Goal: Task Accomplishment & Management: Complete application form

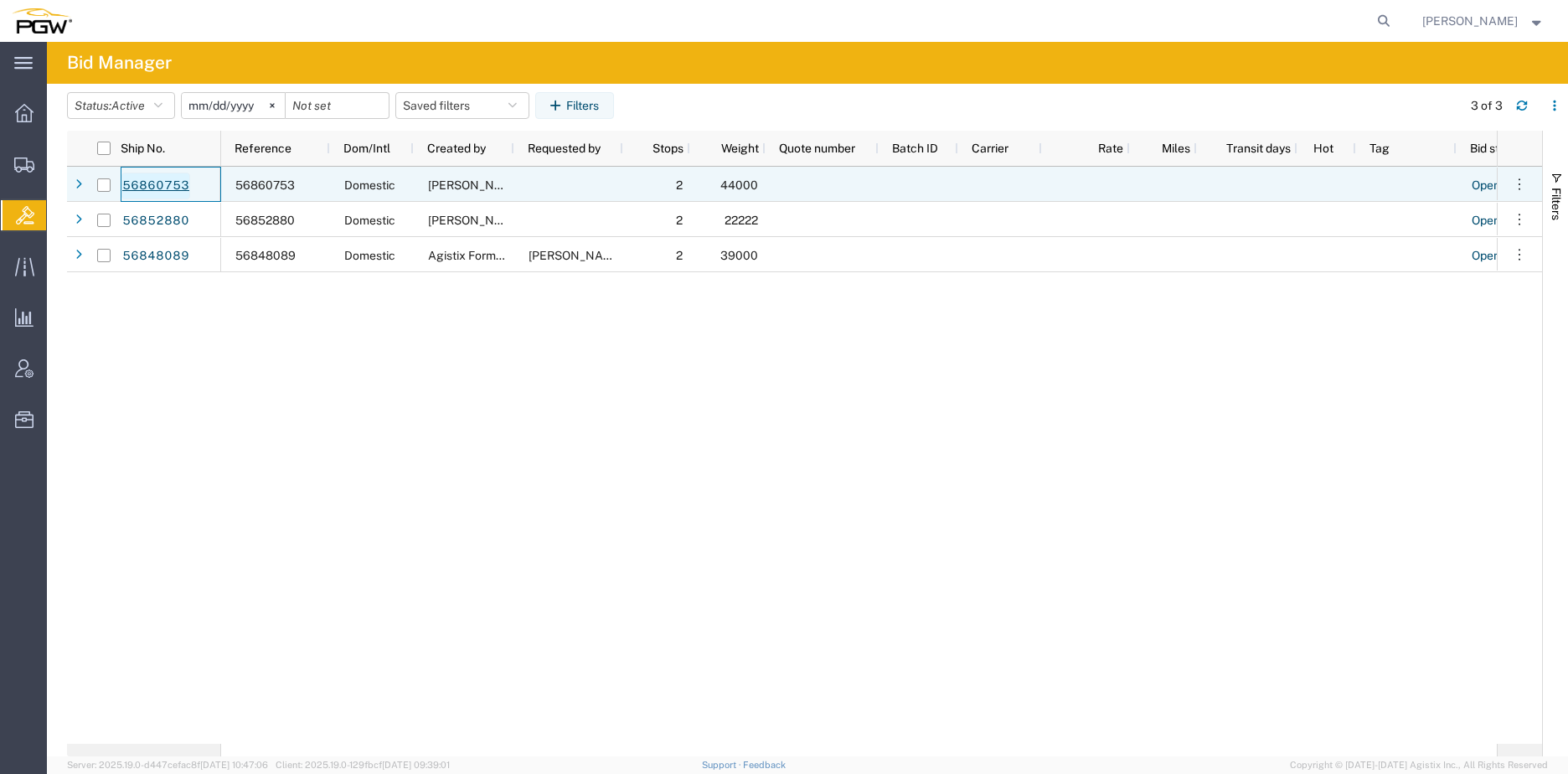
click at [148, 187] on link "56860753" at bounding box center [155, 186] width 69 height 27
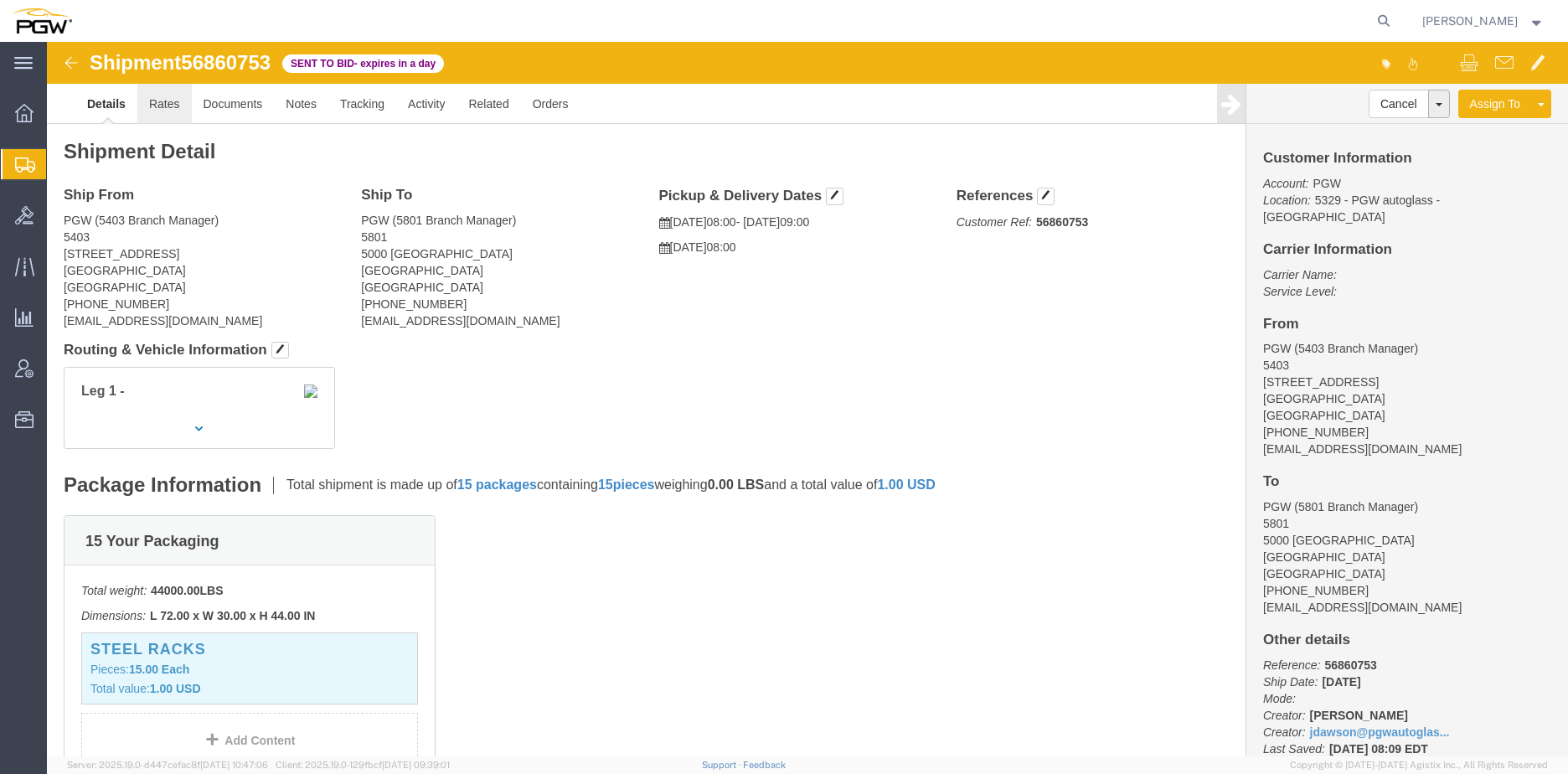
click link "Rates"
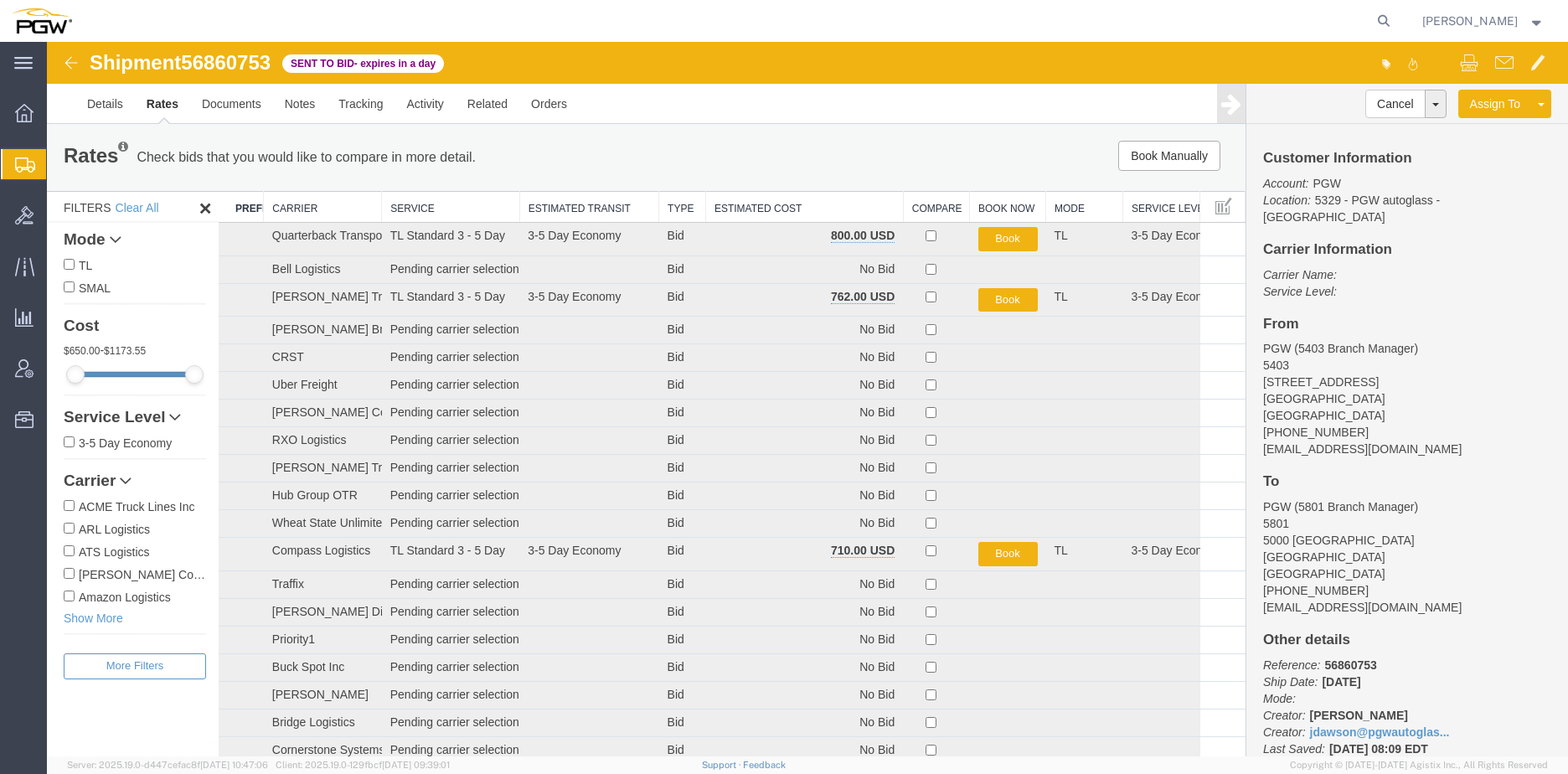
click at [786, 210] on th "Estimated Cost" at bounding box center [804, 207] width 198 height 31
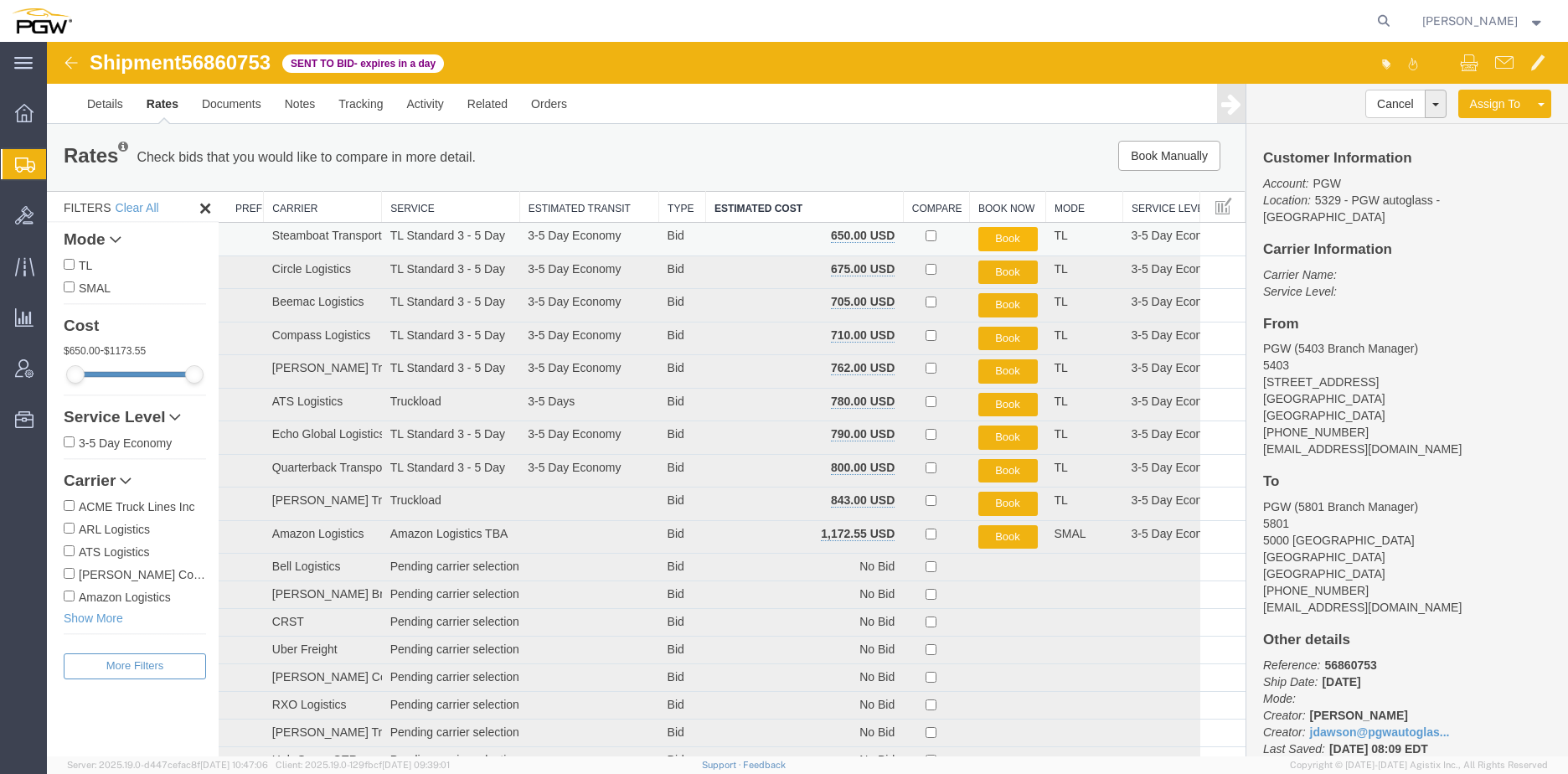
click at [994, 236] on button "Book" at bounding box center [1007, 239] width 60 height 24
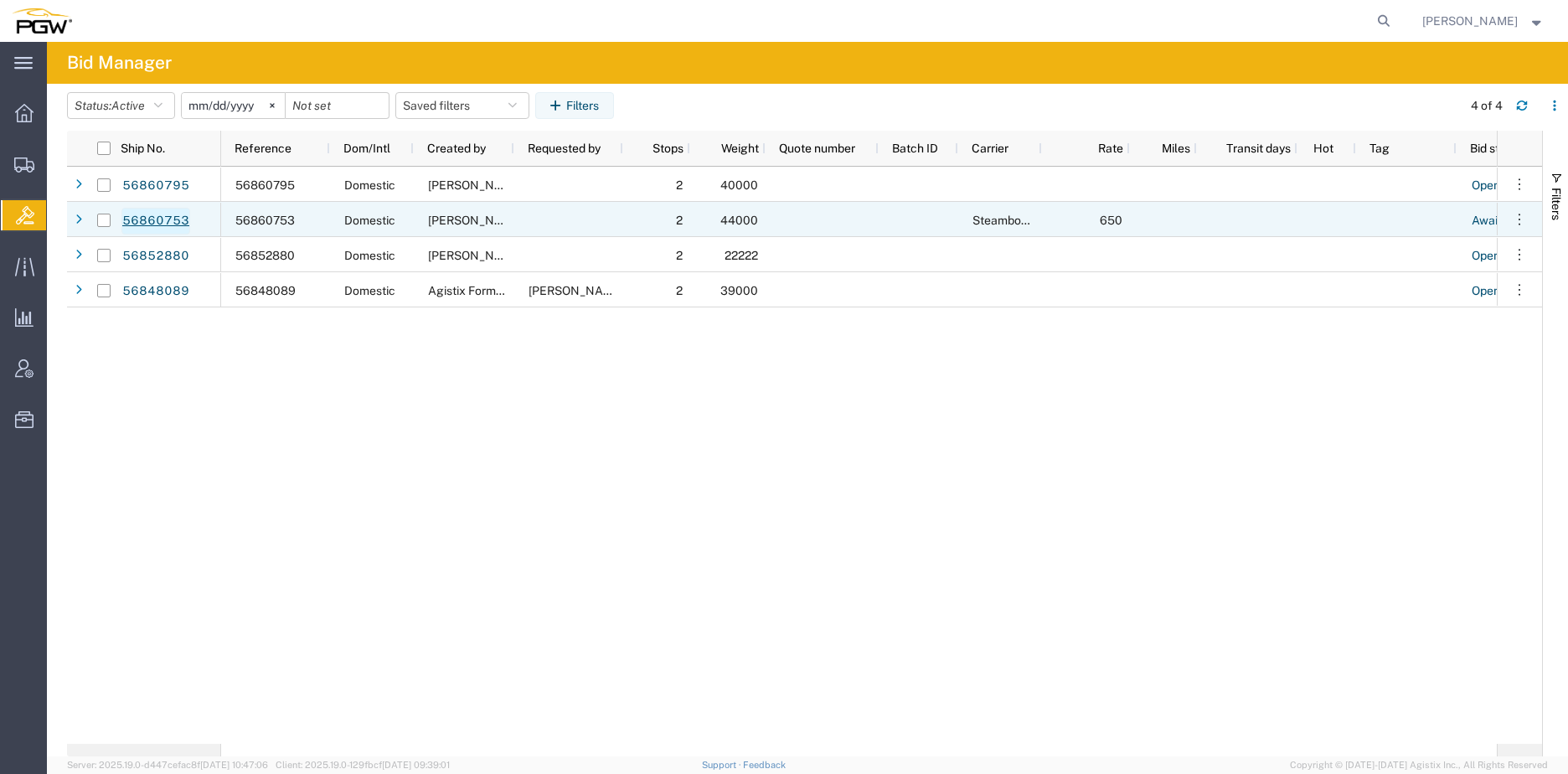
click at [158, 220] on link "56860753" at bounding box center [155, 220] width 69 height 27
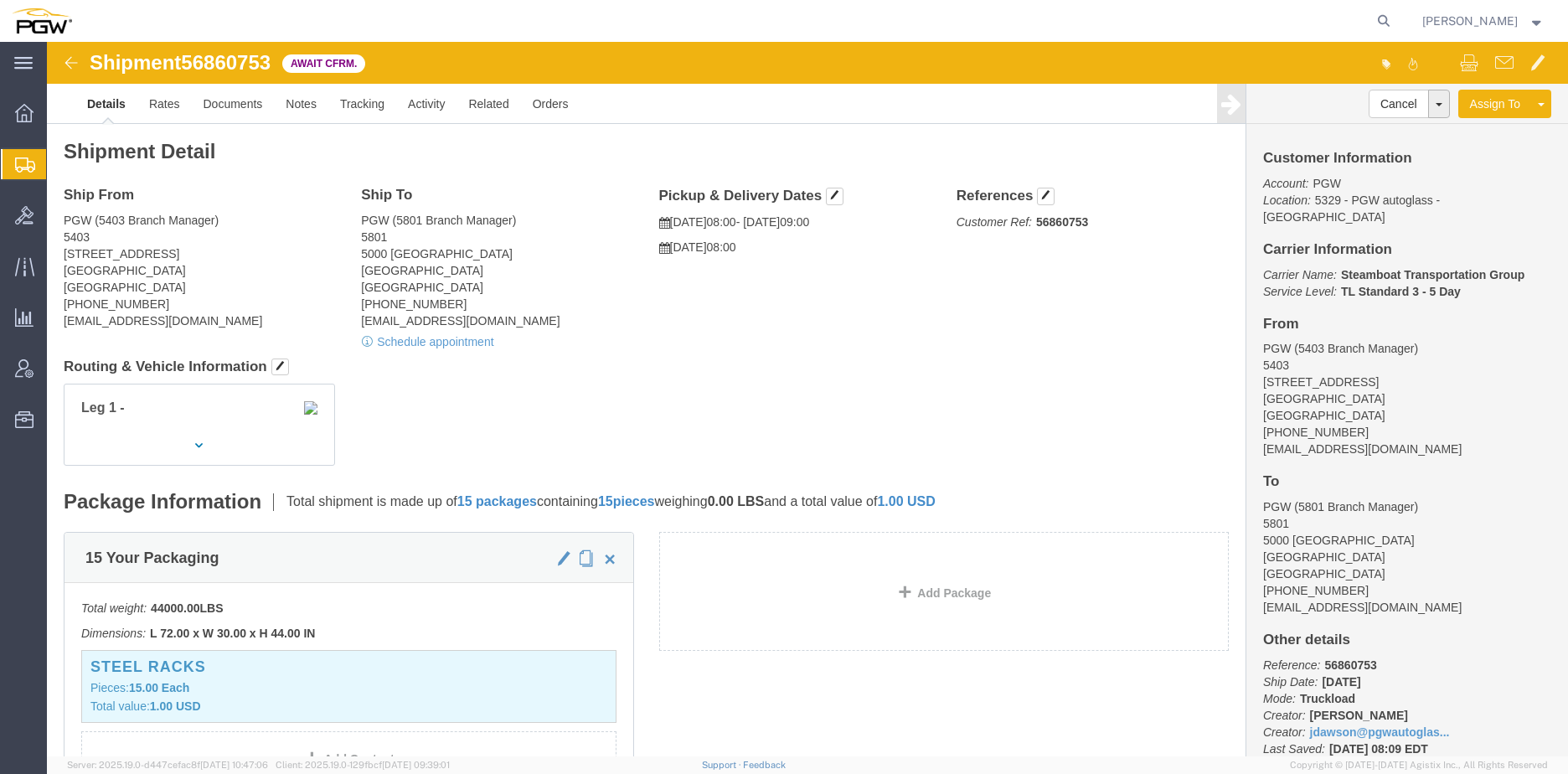
click span "56860753"
copy span "56860753"
click at [0, 0] on span "Create from Template" at bounding box center [0, 0] width 0 height 0
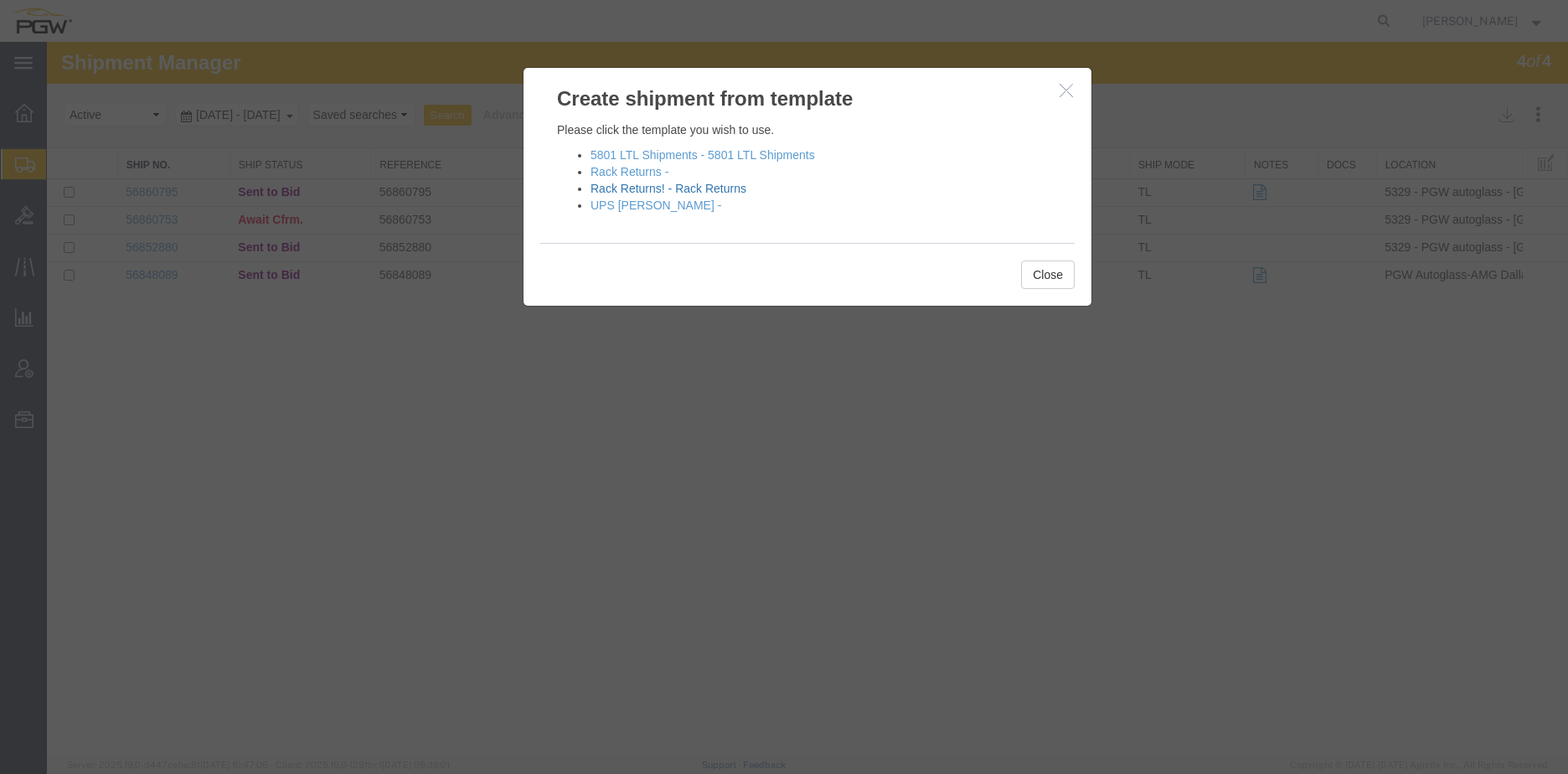
click at [675, 183] on link "Rack Returns! - Rack Returns" at bounding box center [668, 187] width 156 height 13
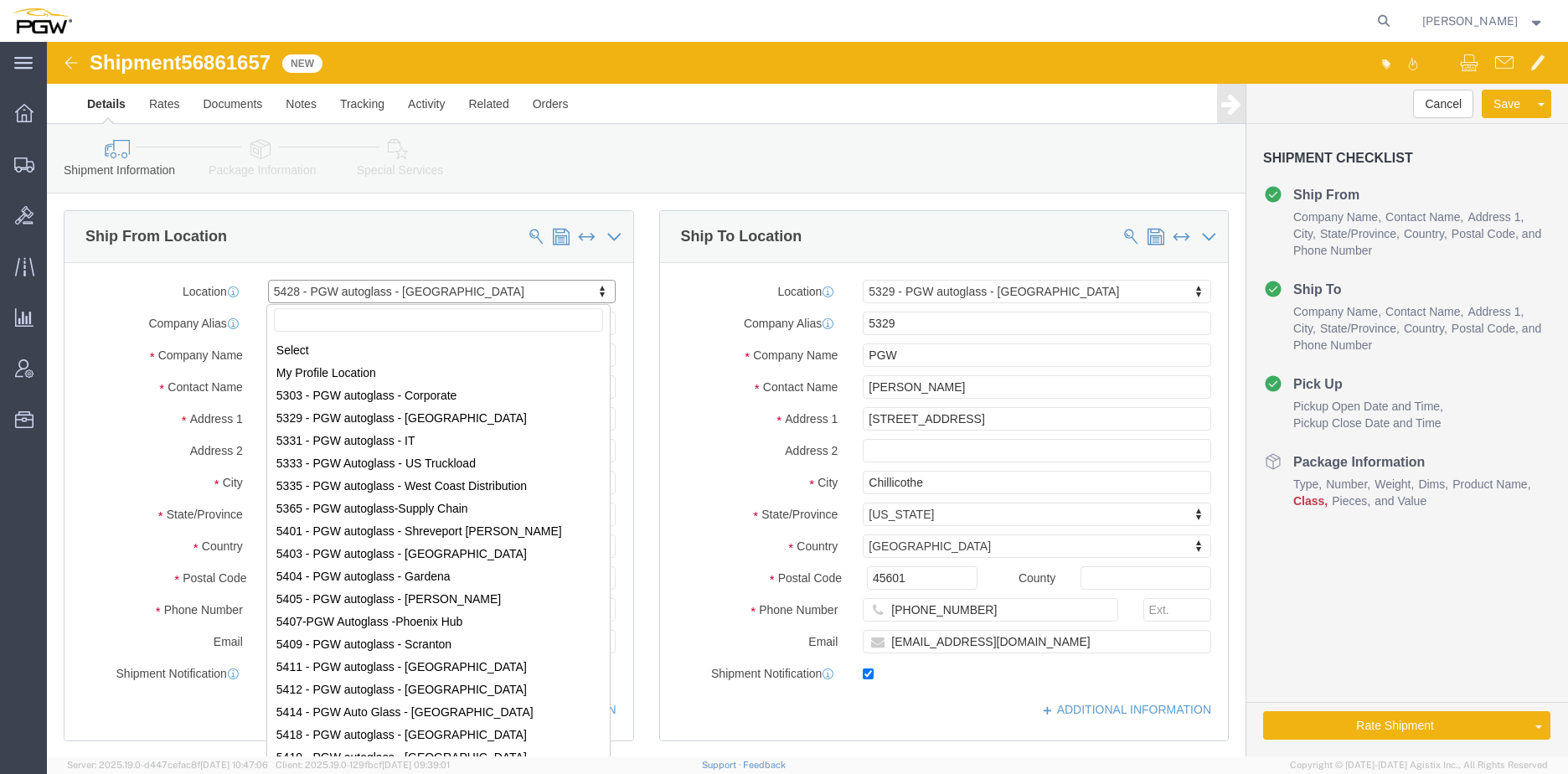
scroll to position [138, 0]
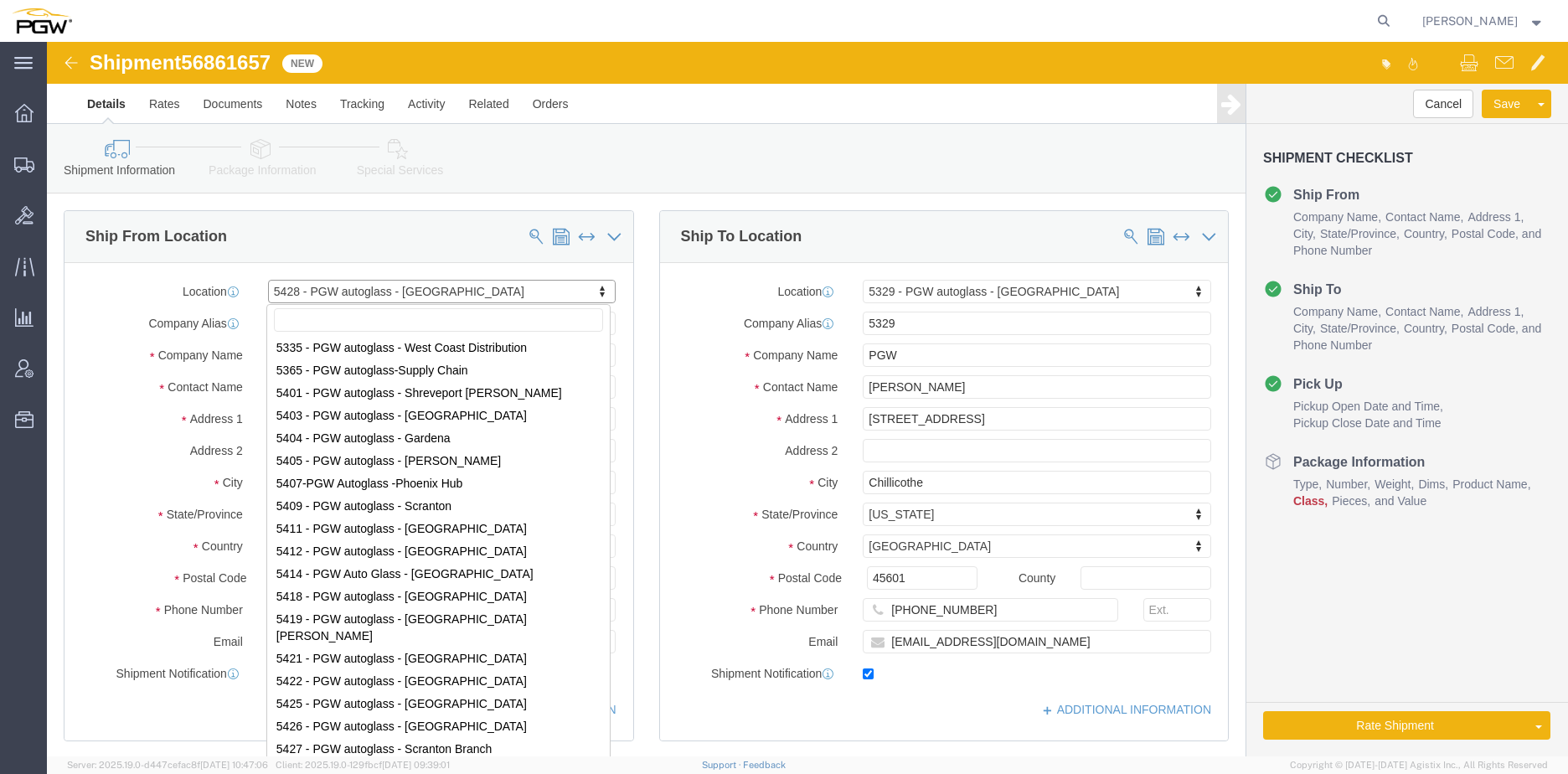
select select "28281"
select select "28253"
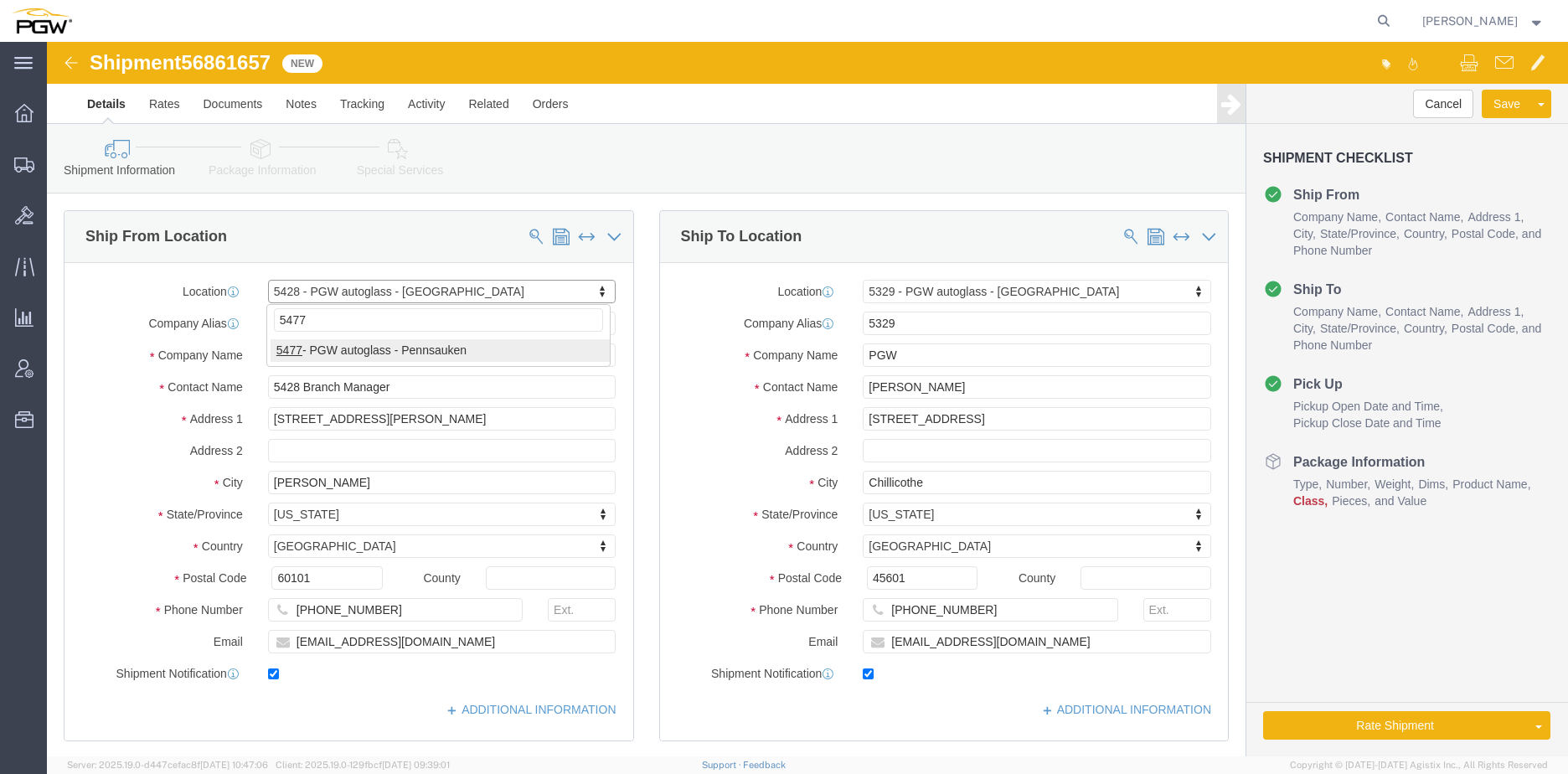
type input "5477"
select select "28313"
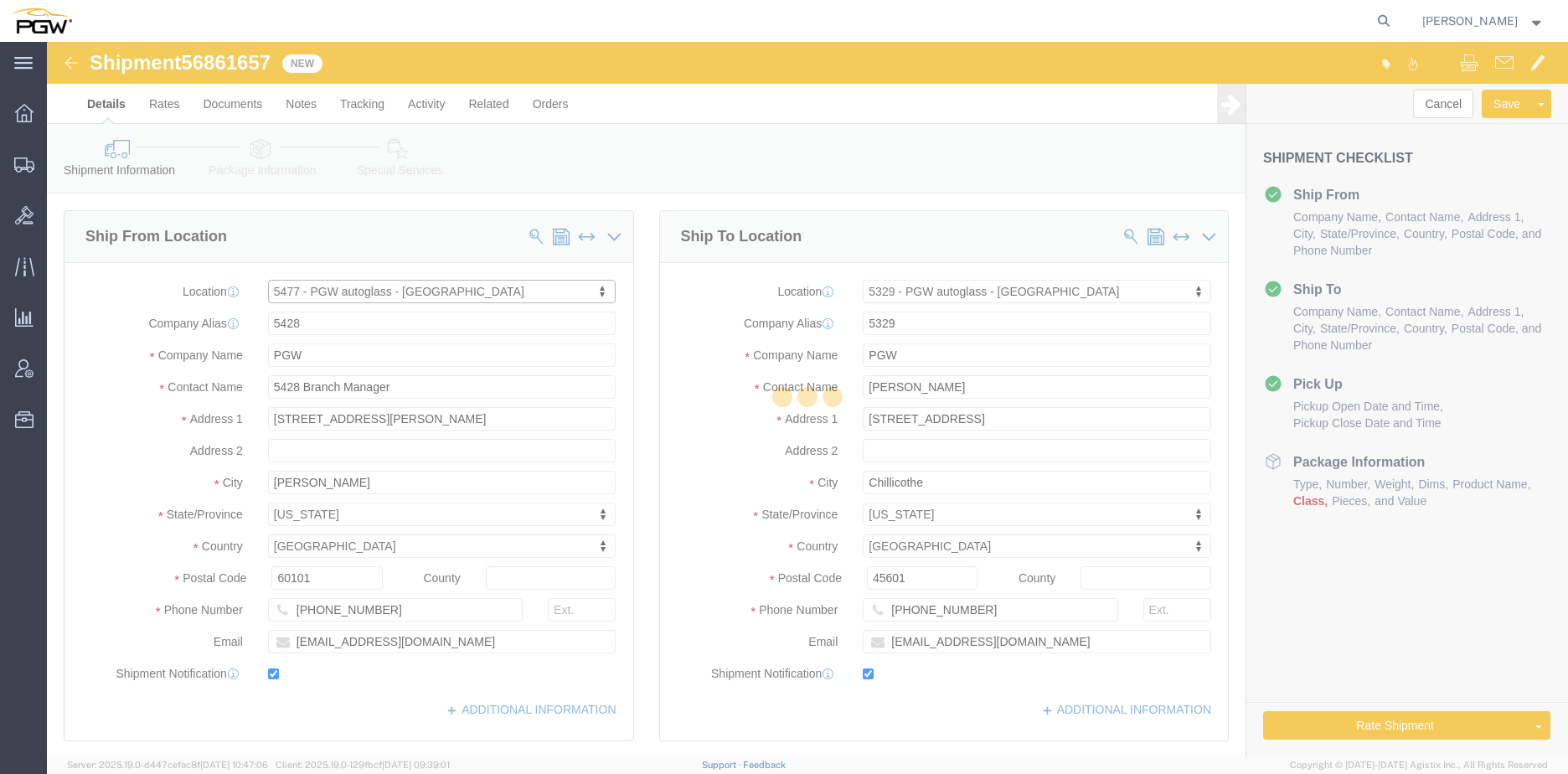
type input "5477"
type input "5477 Branch Manager"
type input "[STREET_ADDRESS][PERSON_NAME]"
type input "Cinnaminson"
type input "08077"
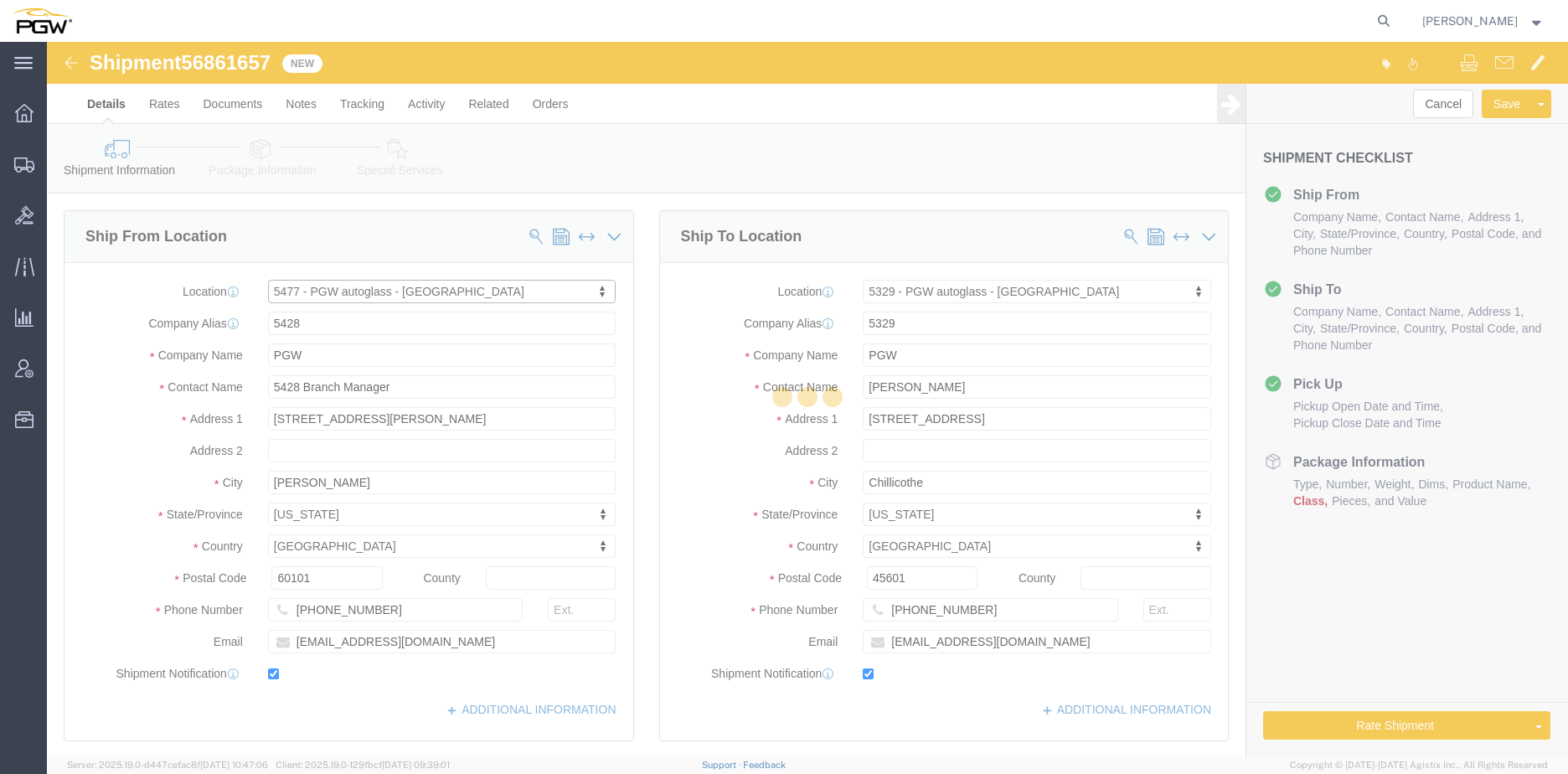
type input "[PHONE_NUMBER]"
type input "[EMAIL_ADDRESS][DOMAIN_NAME]"
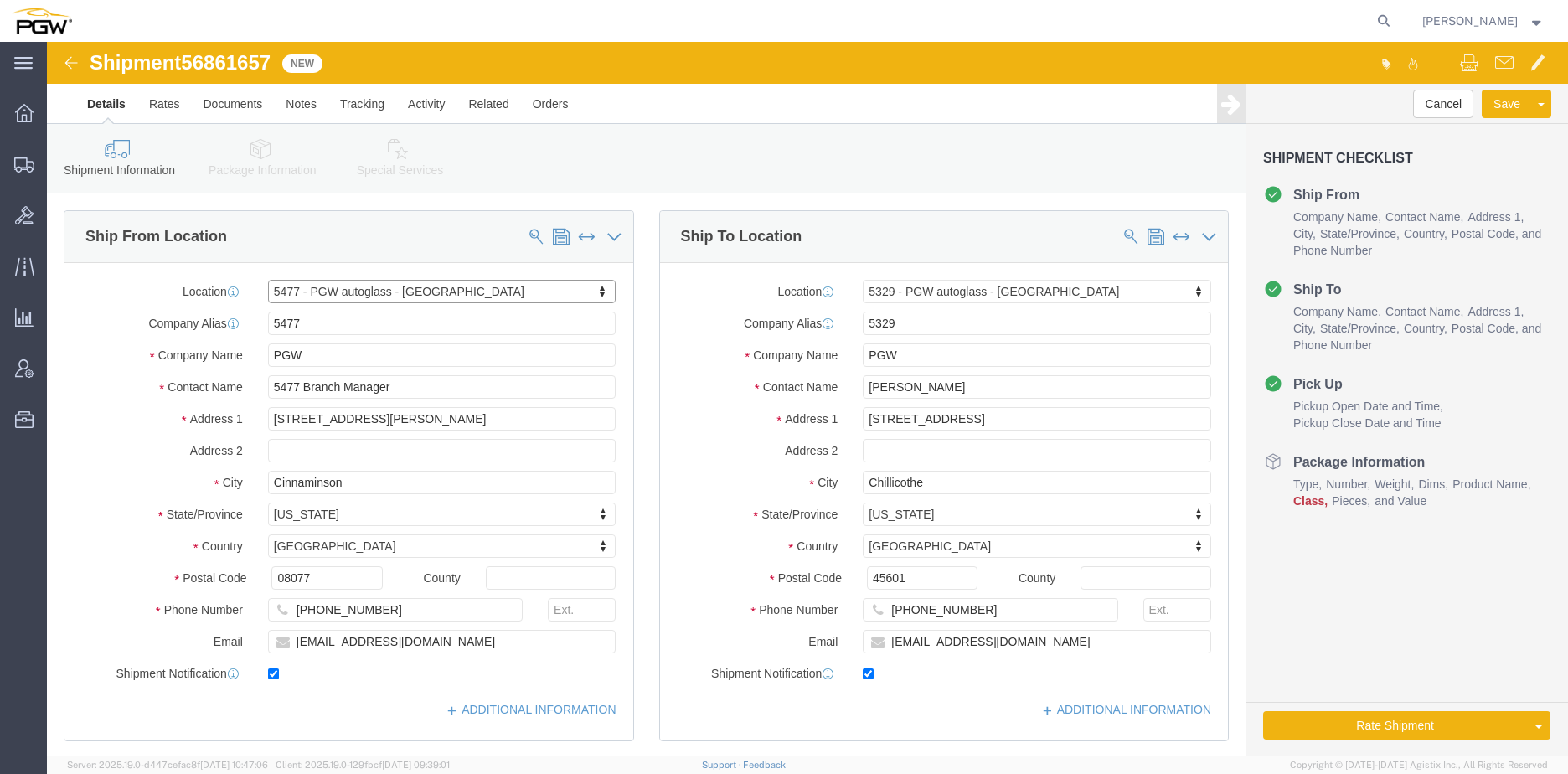
select select "NJ"
type input "scranton"
select select "61931"
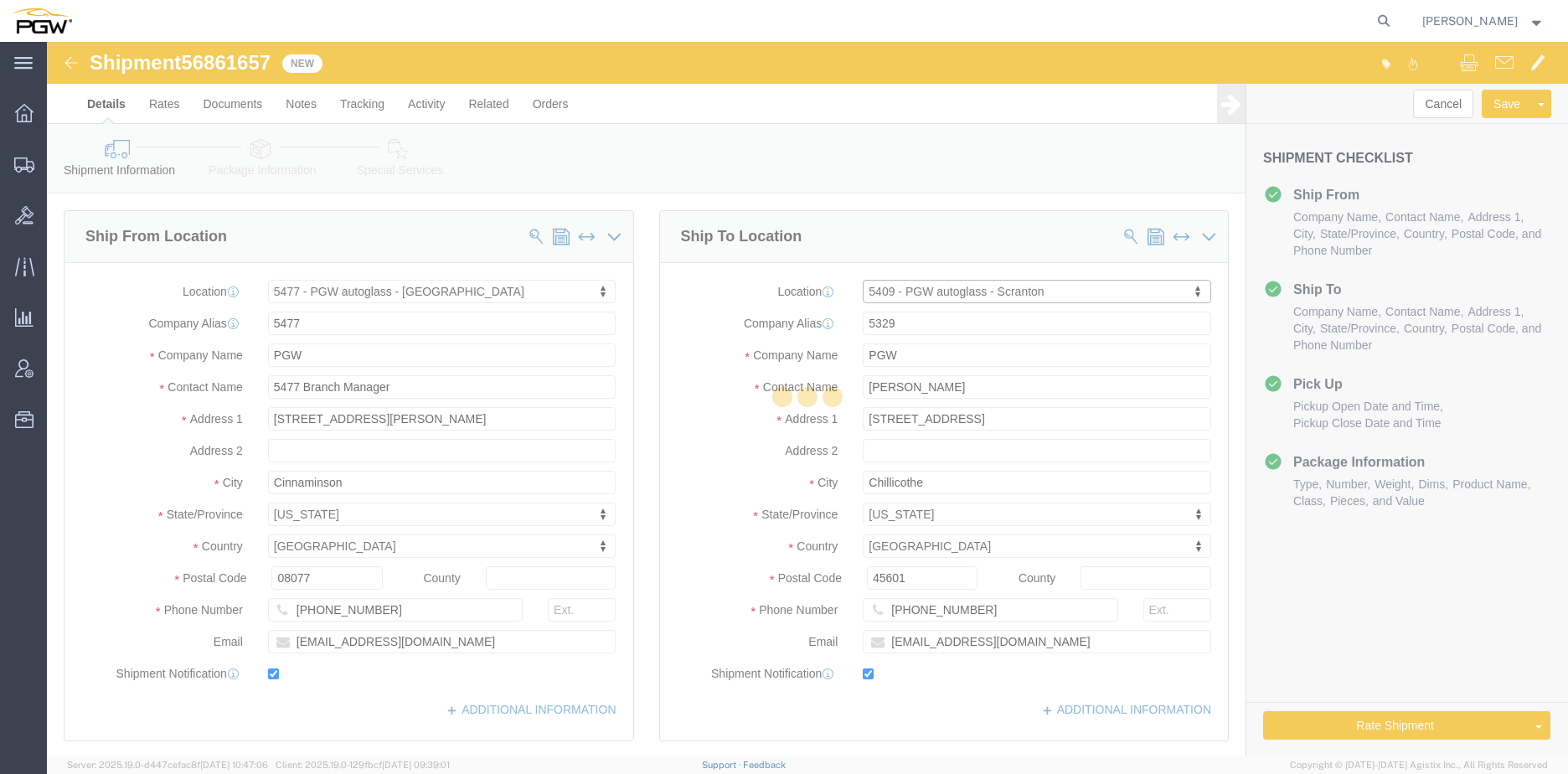
type input "5409"
type input "5409 Branch Manager"
type input "[STREET_ADDRESS]"
type input "Pittston"
type input "18640"
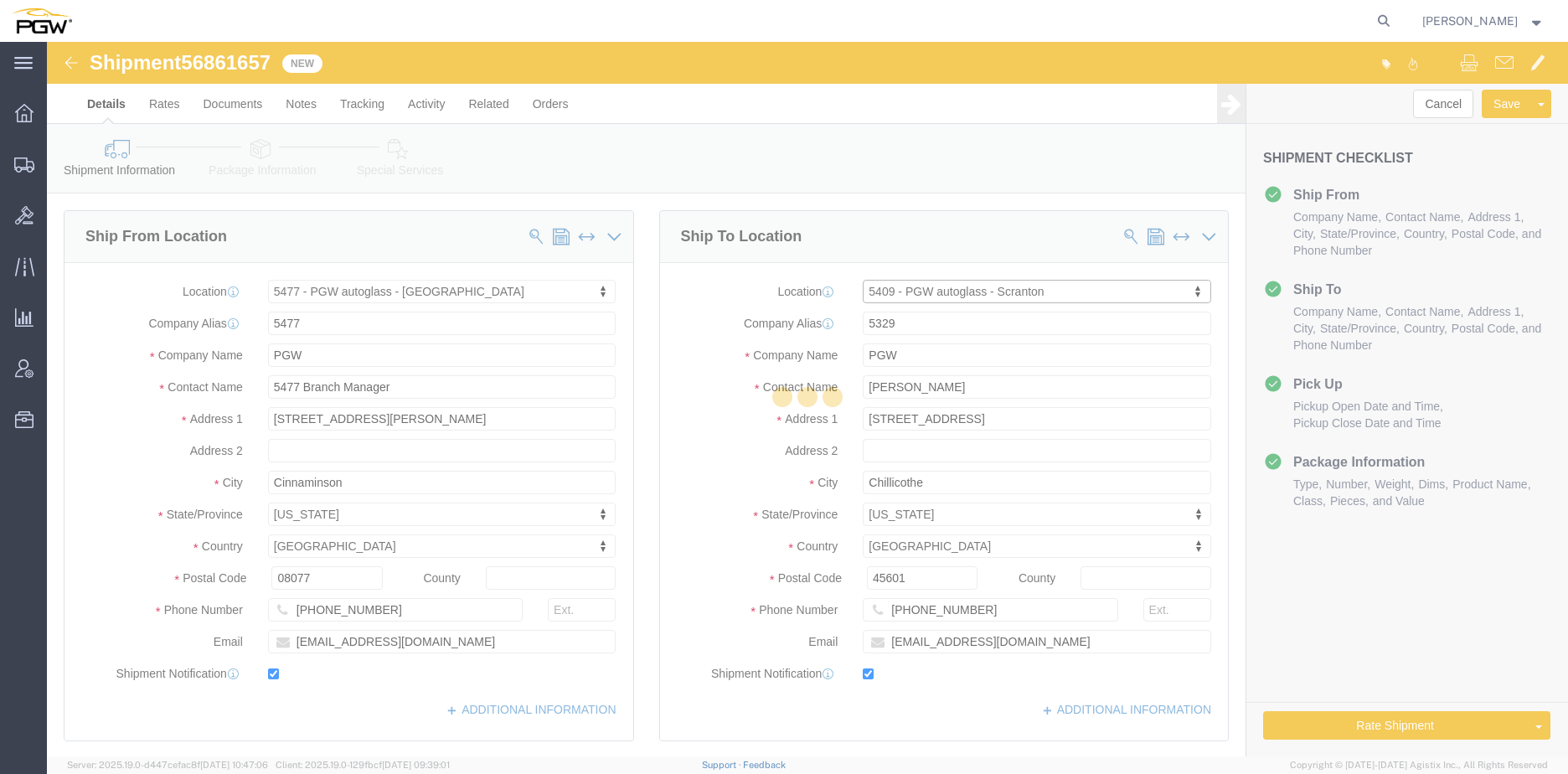
type input "[PHONE_NUMBER]"
type input "[EMAIL_ADDRESS][DOMAIN_NAME]"
select select "PA"
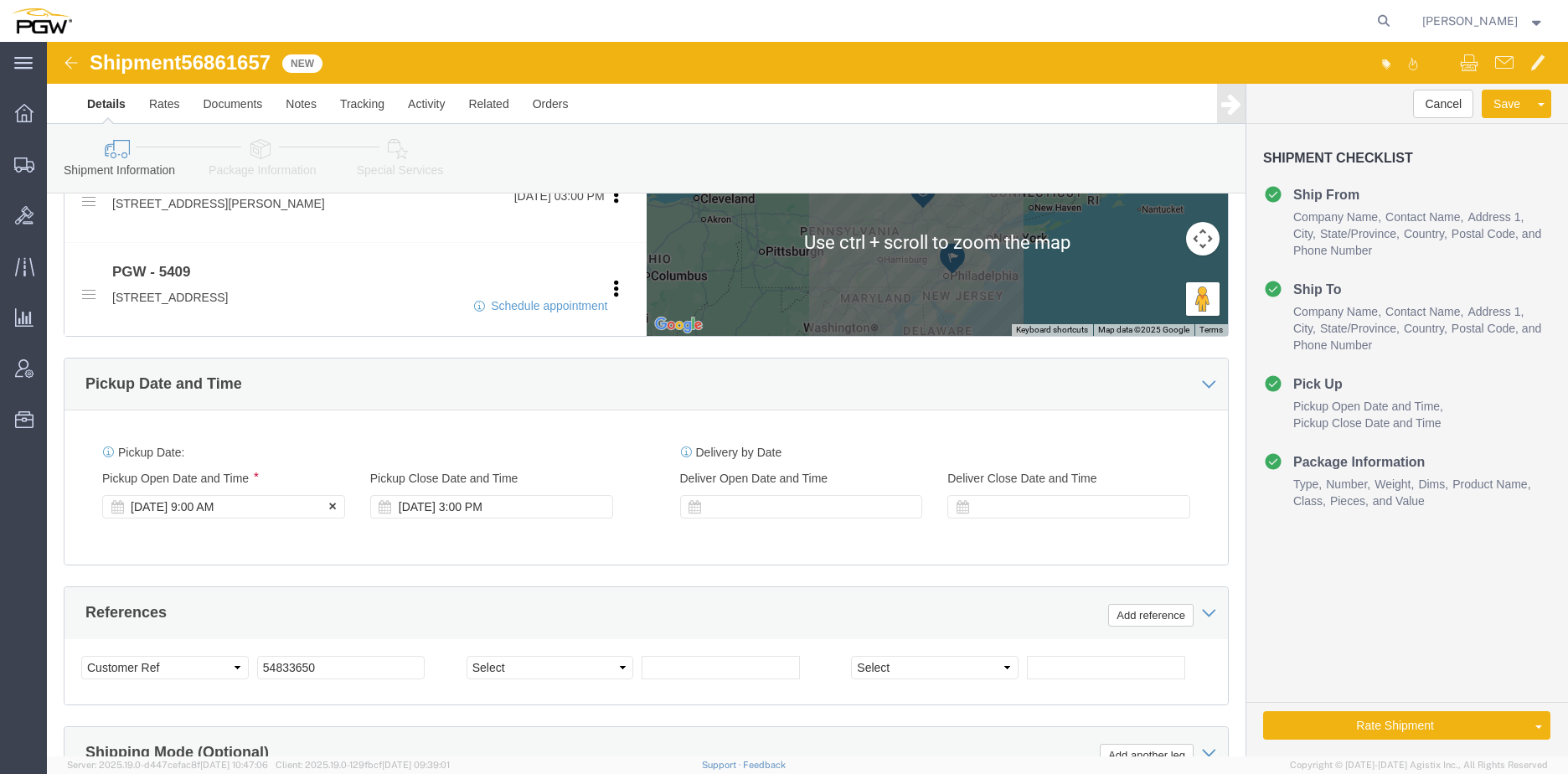
click div "[DATE] 9:00 AM"
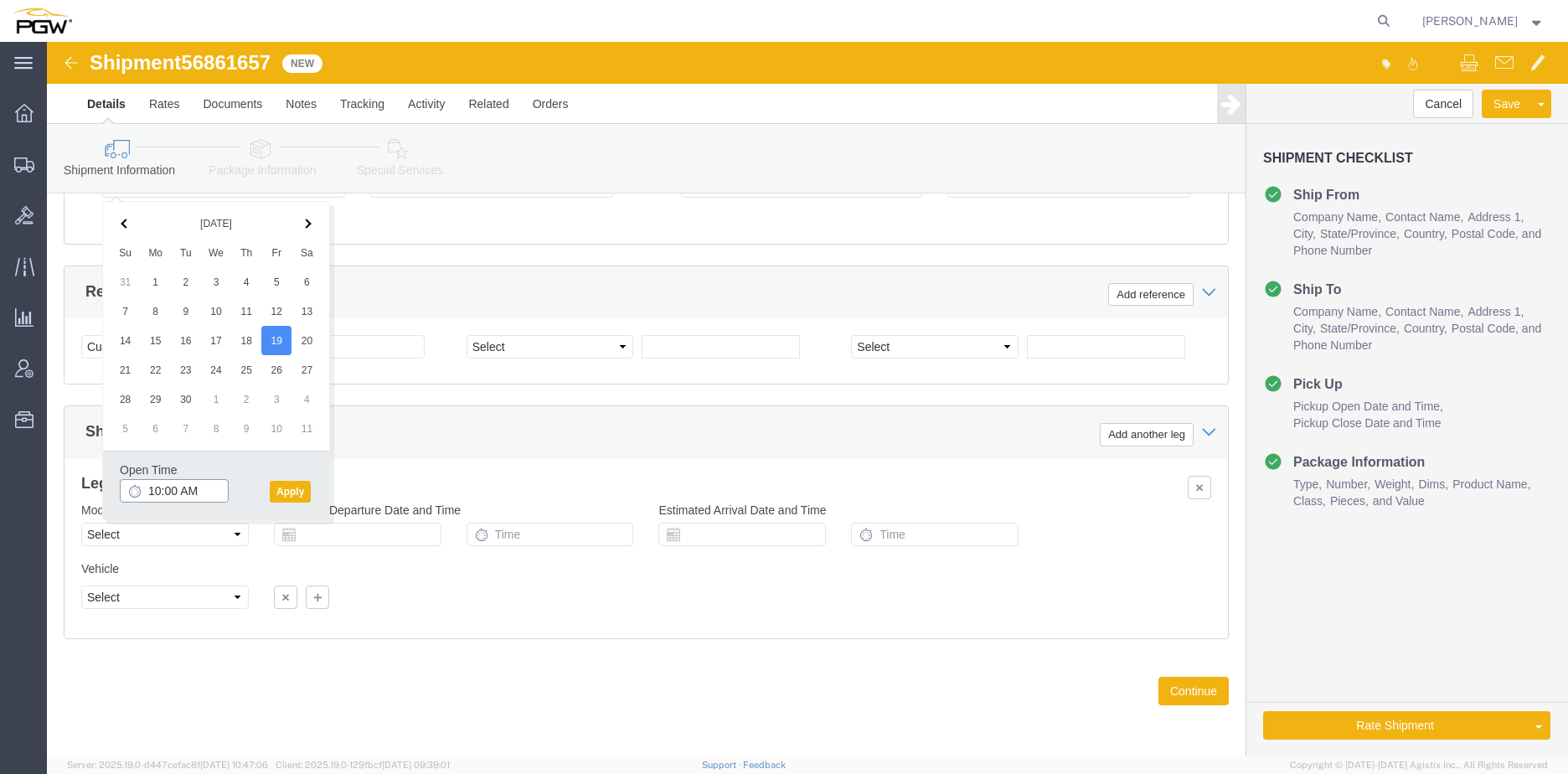
click input "10:00 AM"
type input "3:00 PM"
click button "Apply"
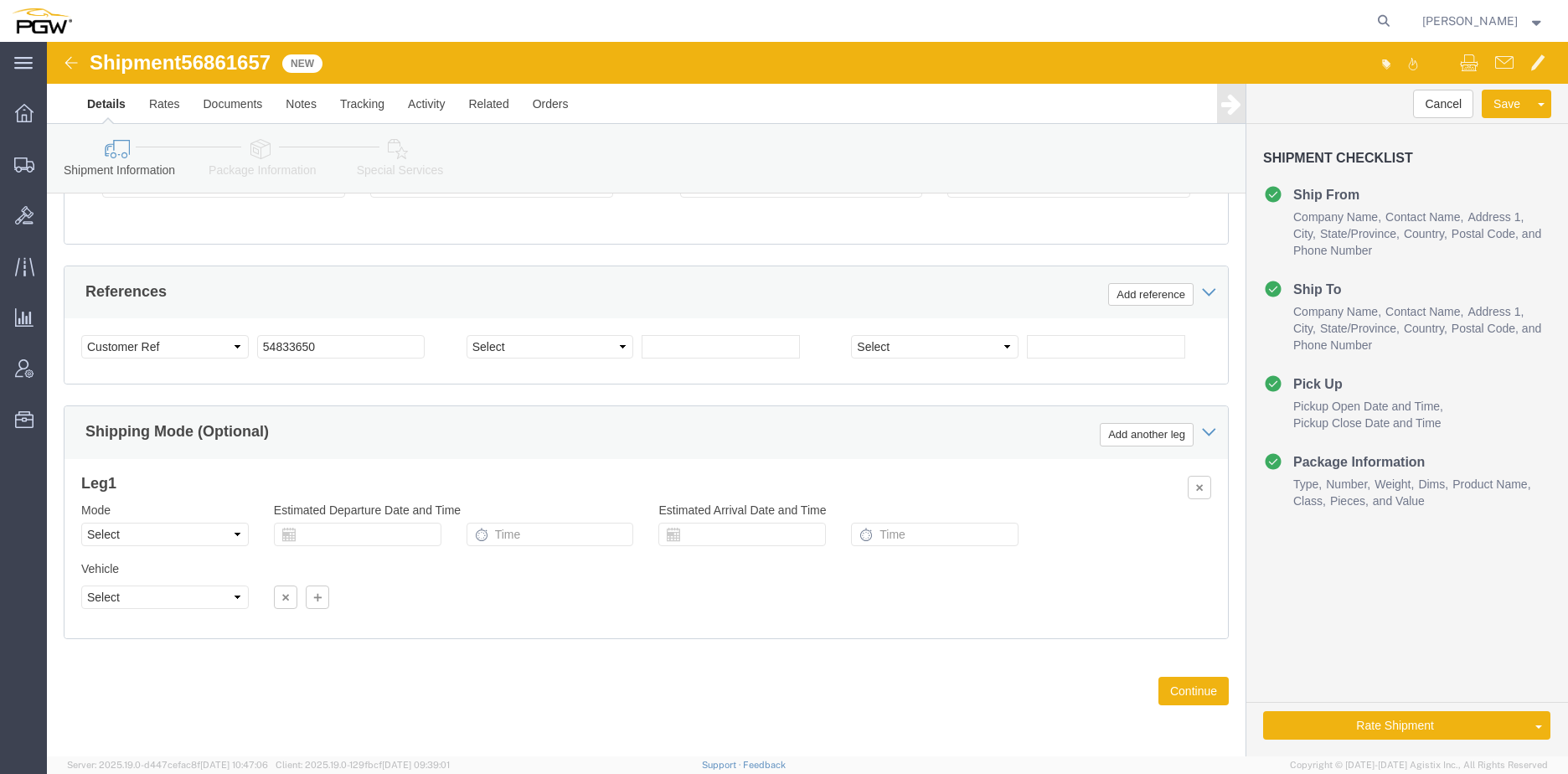
click span "56861657"
copy span "56861657"
click div "Select Account Type Activity ID Airline Appointment Number ASN Batch Request # …"
drag, startPoint x: 298, startPoint y: 301, endPoint x: 183, endPoint y: 298, distance: 115.0
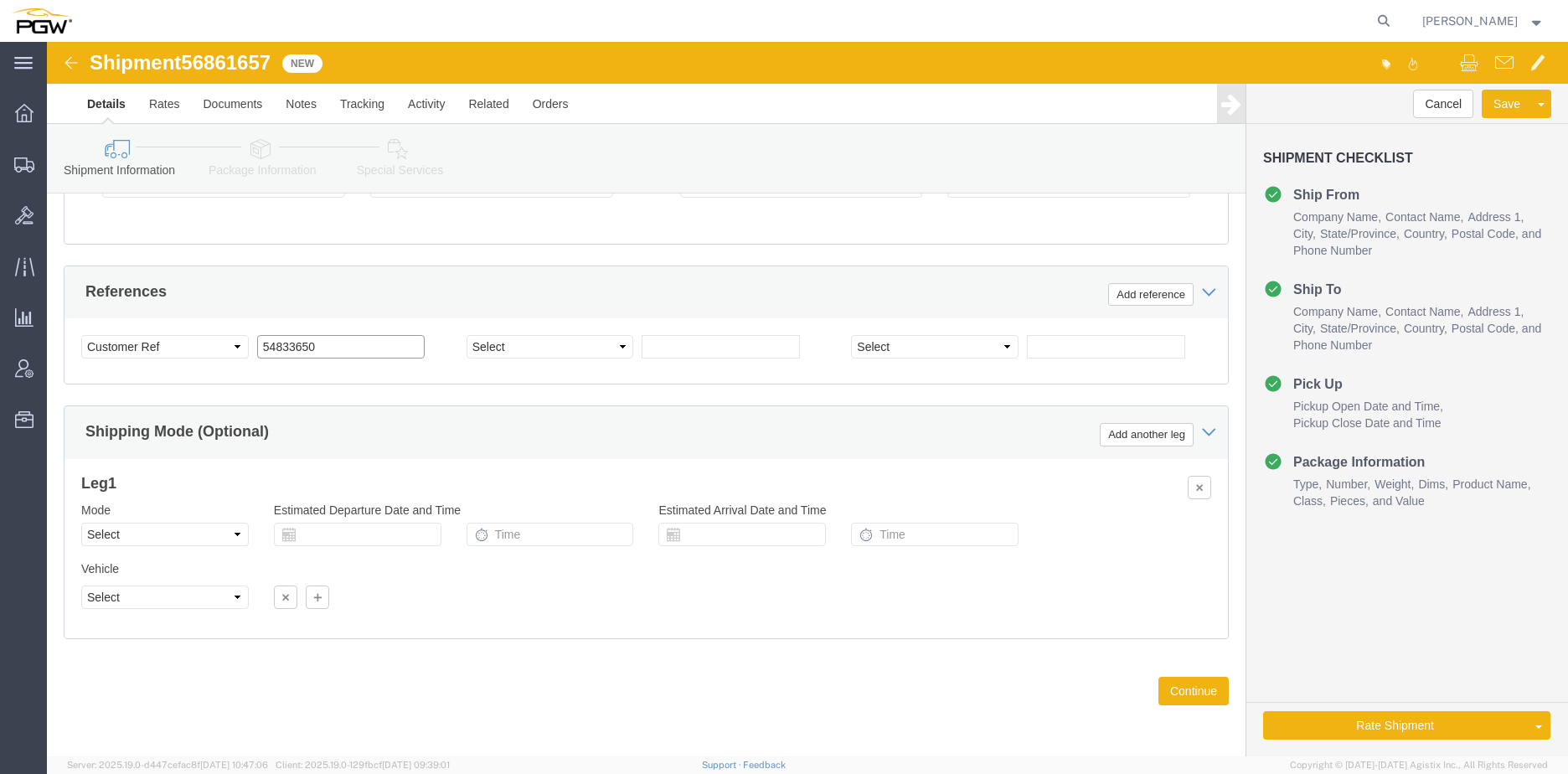
click div "Select Account Type Activity ID Airline Appointment Number ASN Batch Request # …"
paste input "6861657"
click input "56861657"
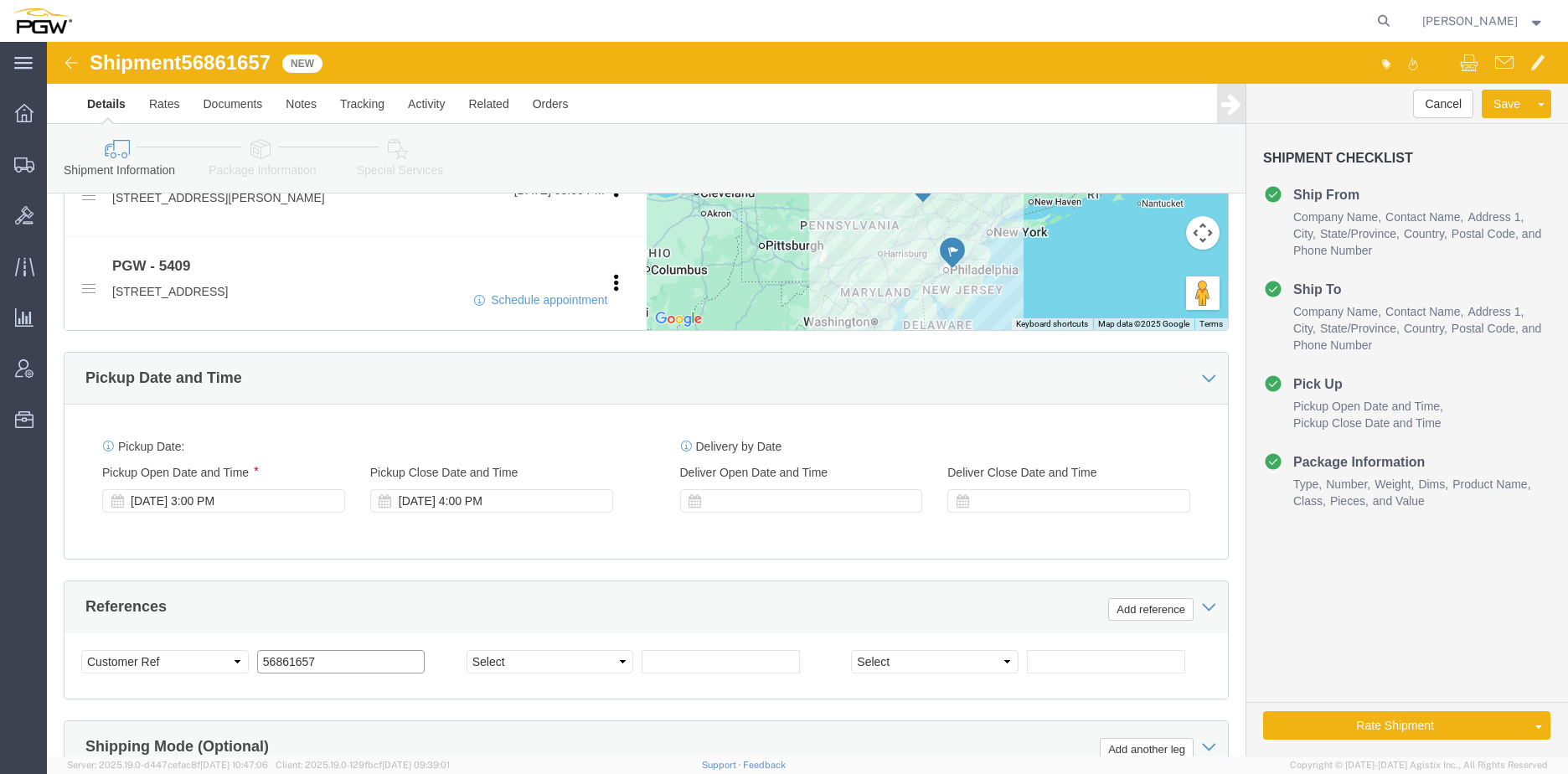
scroll to position [656, 0]
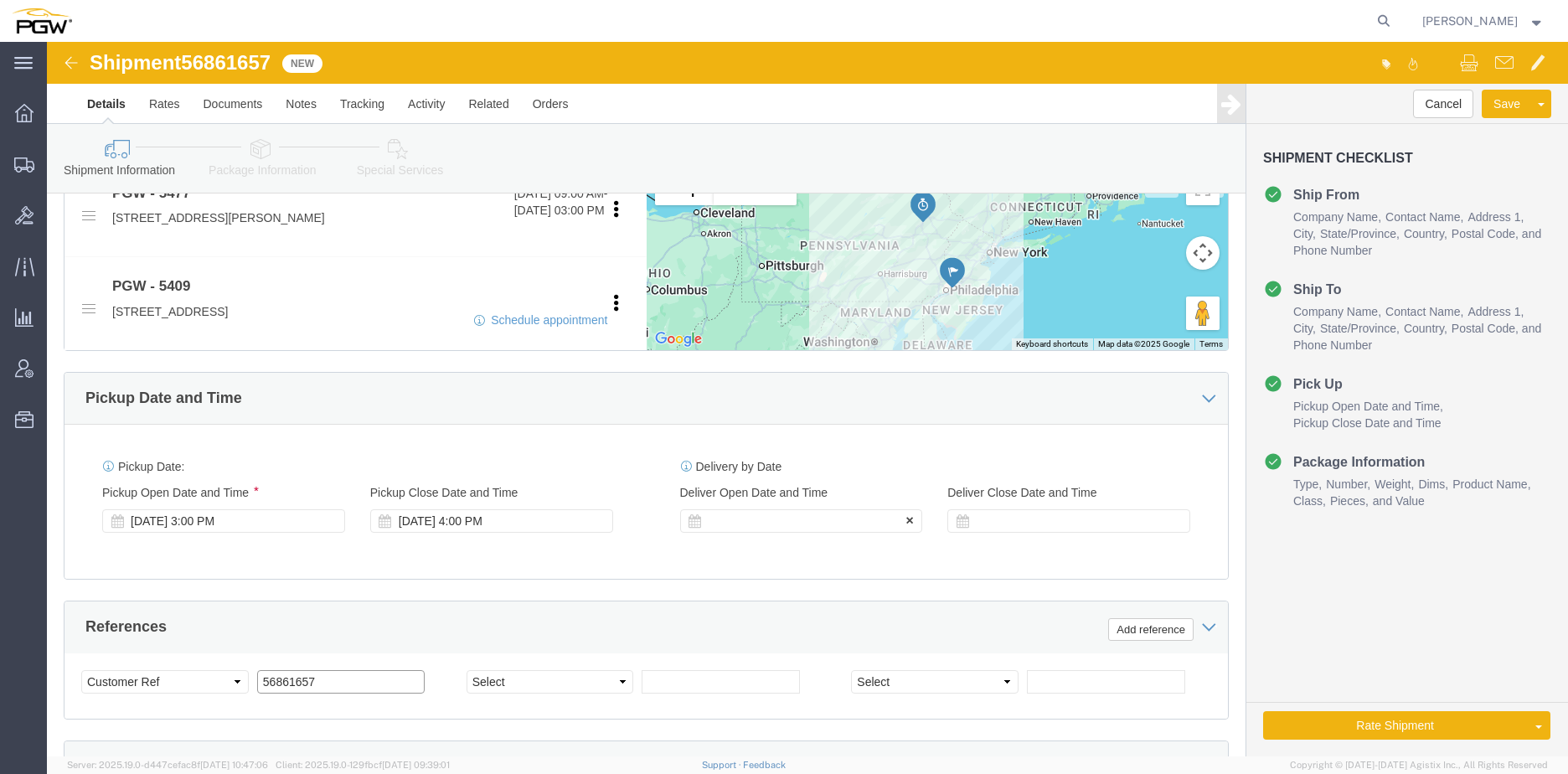
type input "56861657"
click div
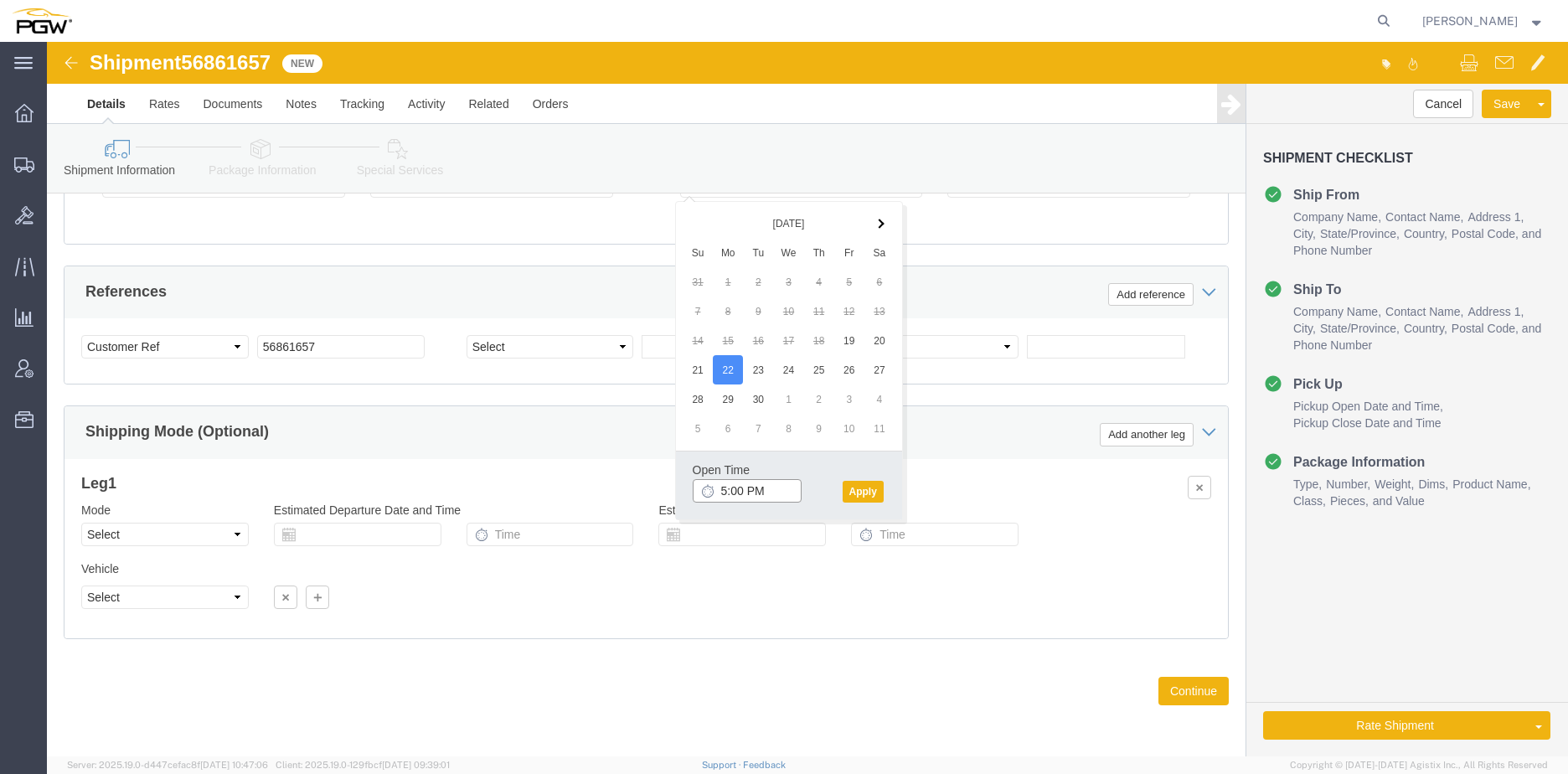
click input "5:00 PM"
type input "8:30 AM"
click button "Apply"
click icon
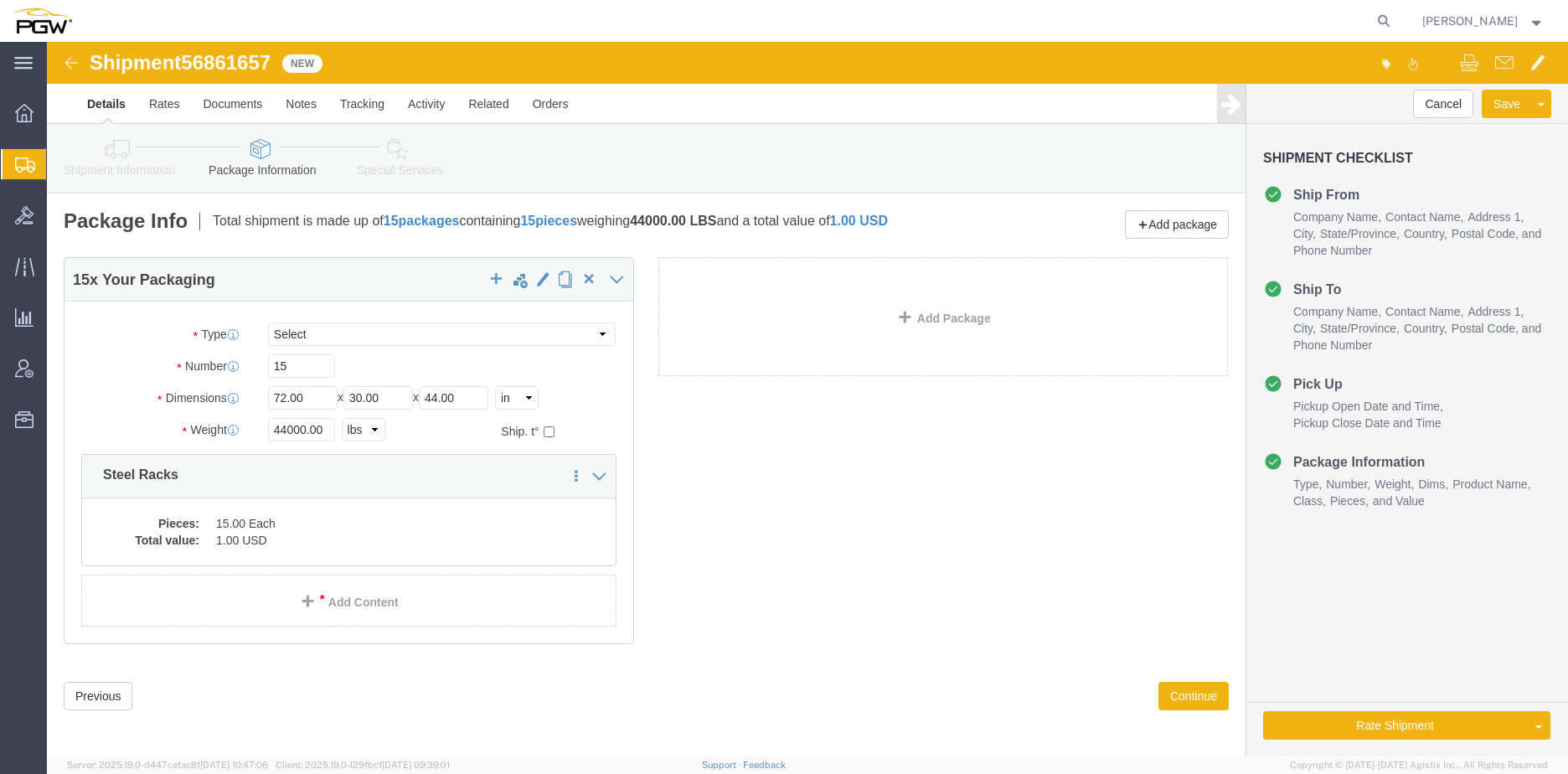
click link "Special Services"
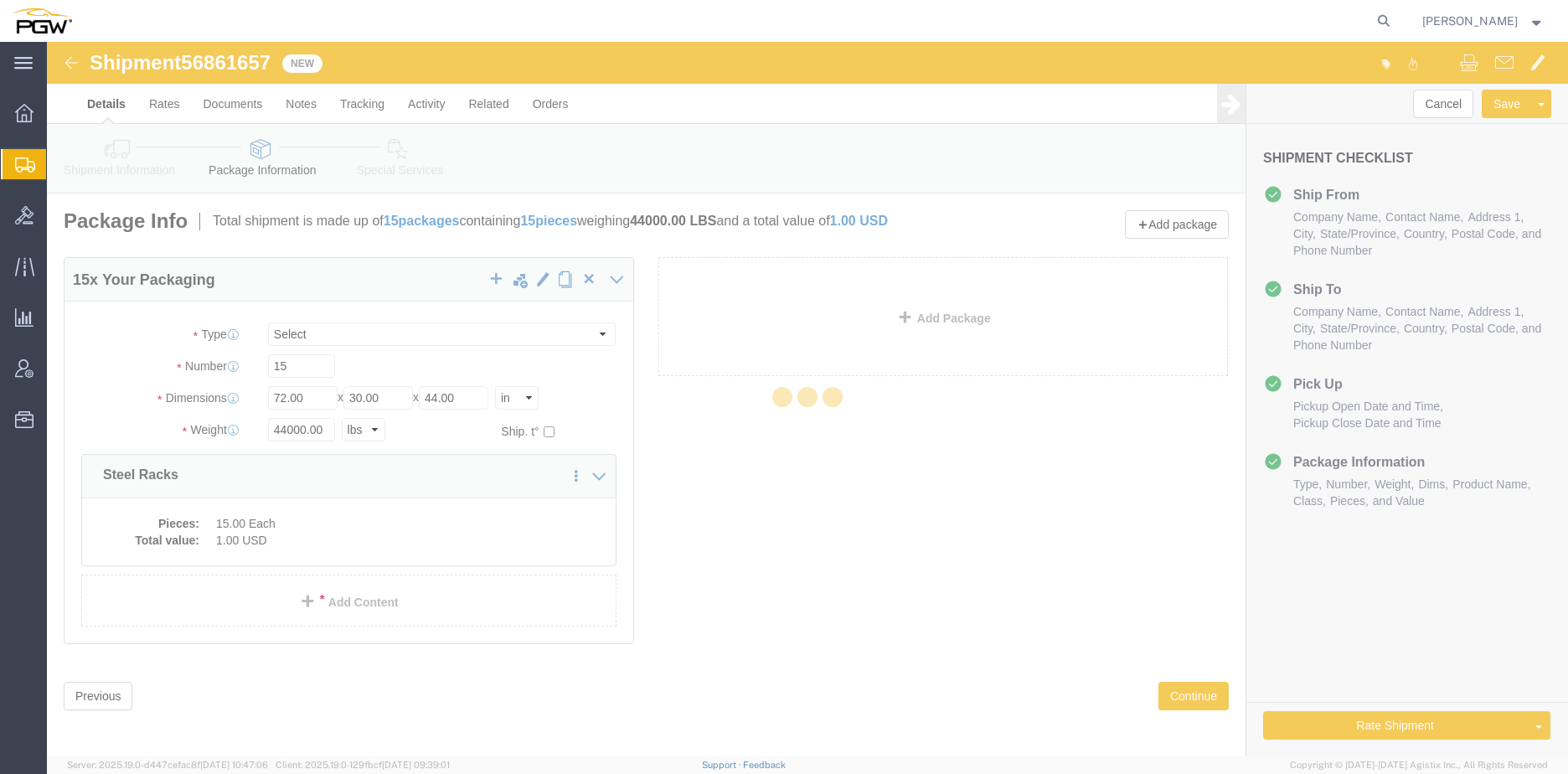
select select
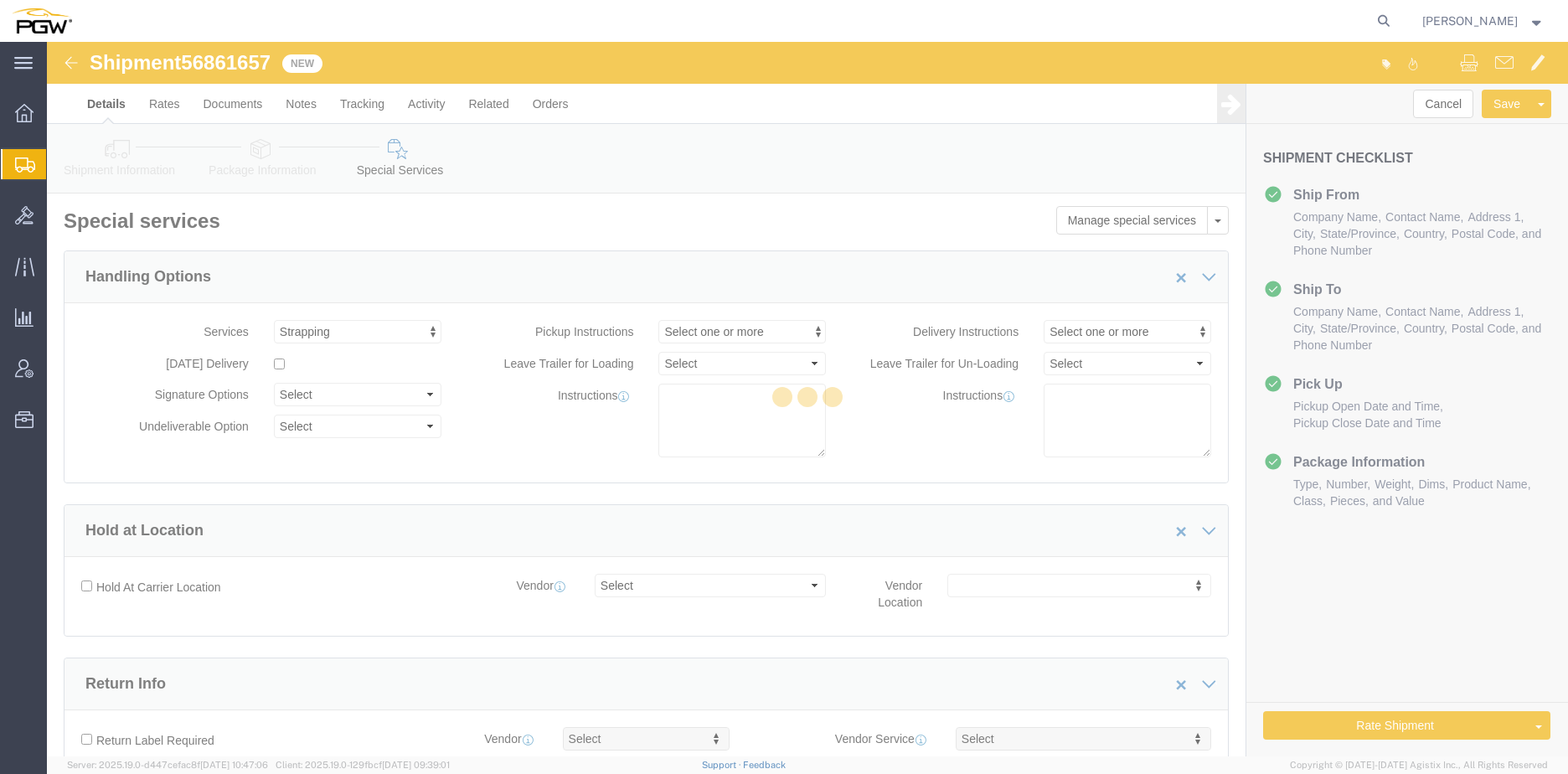
select select "COSTCENTER"
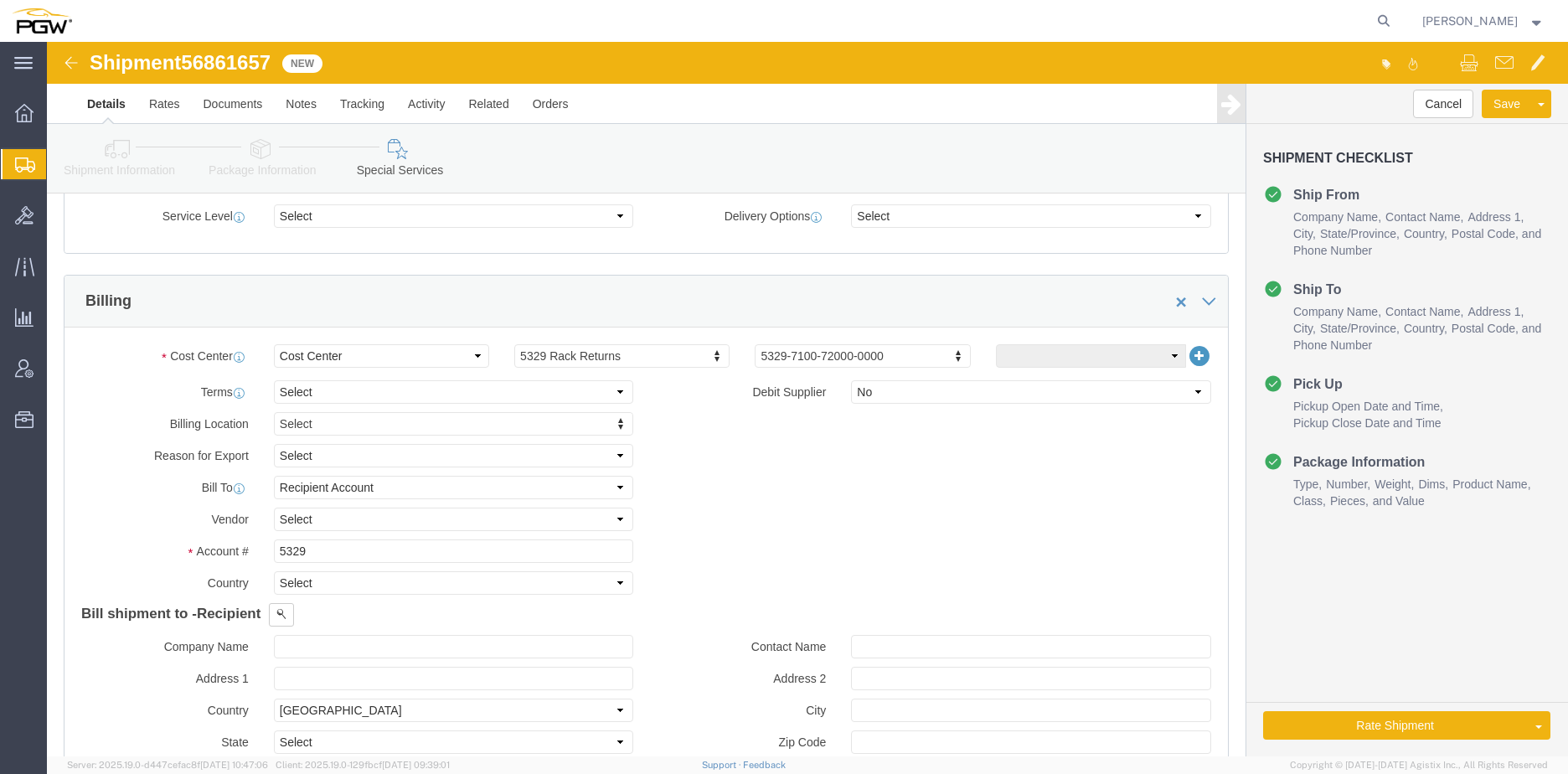
scroll to position [670, 0]
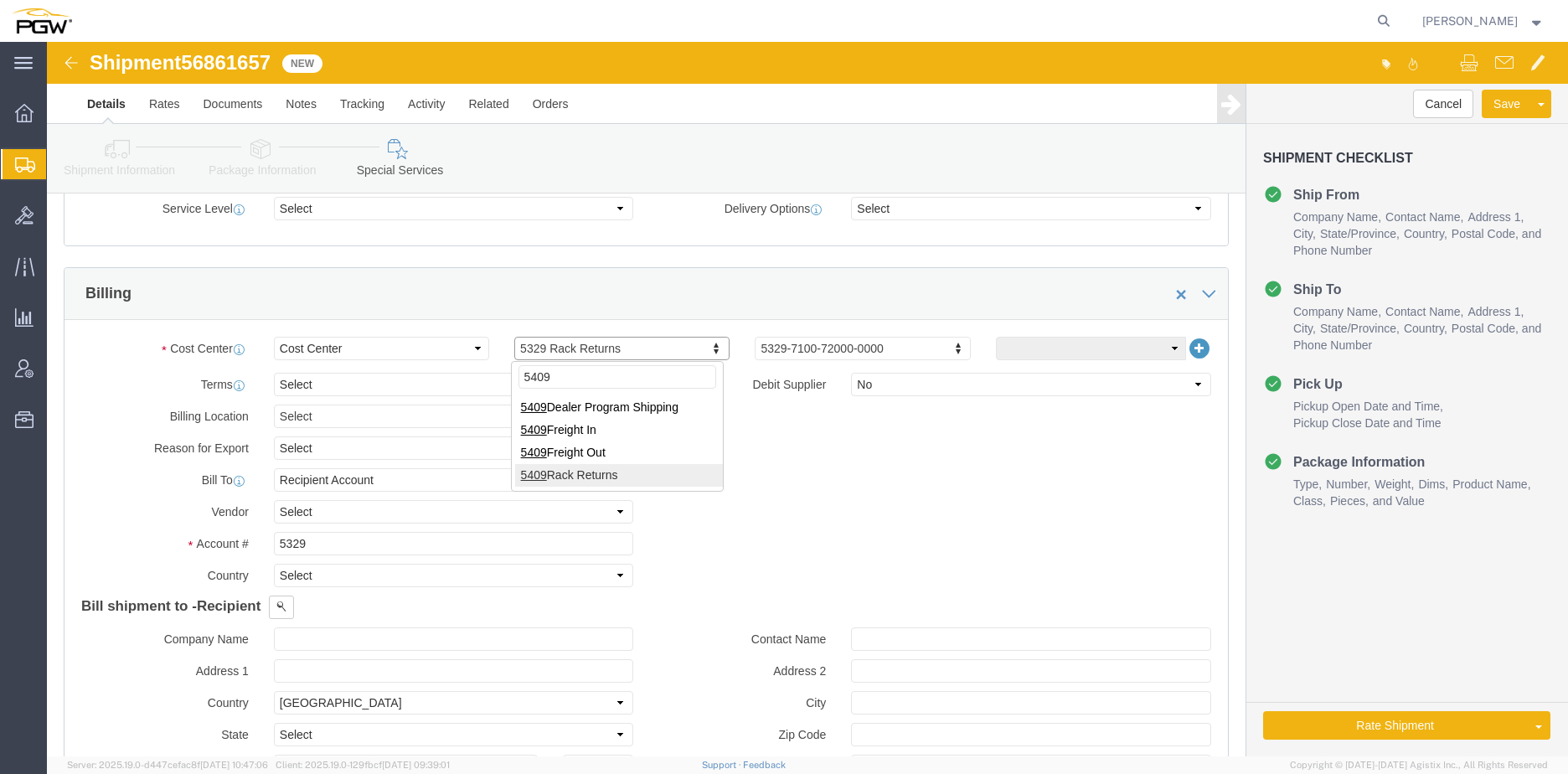
type input "5409"
click input "5329"
drag, startPoint x: 291, startPoint y: 500, endPoint x: 77, endPoint y: 487, distance: 214.4
click div "Account # 5329"
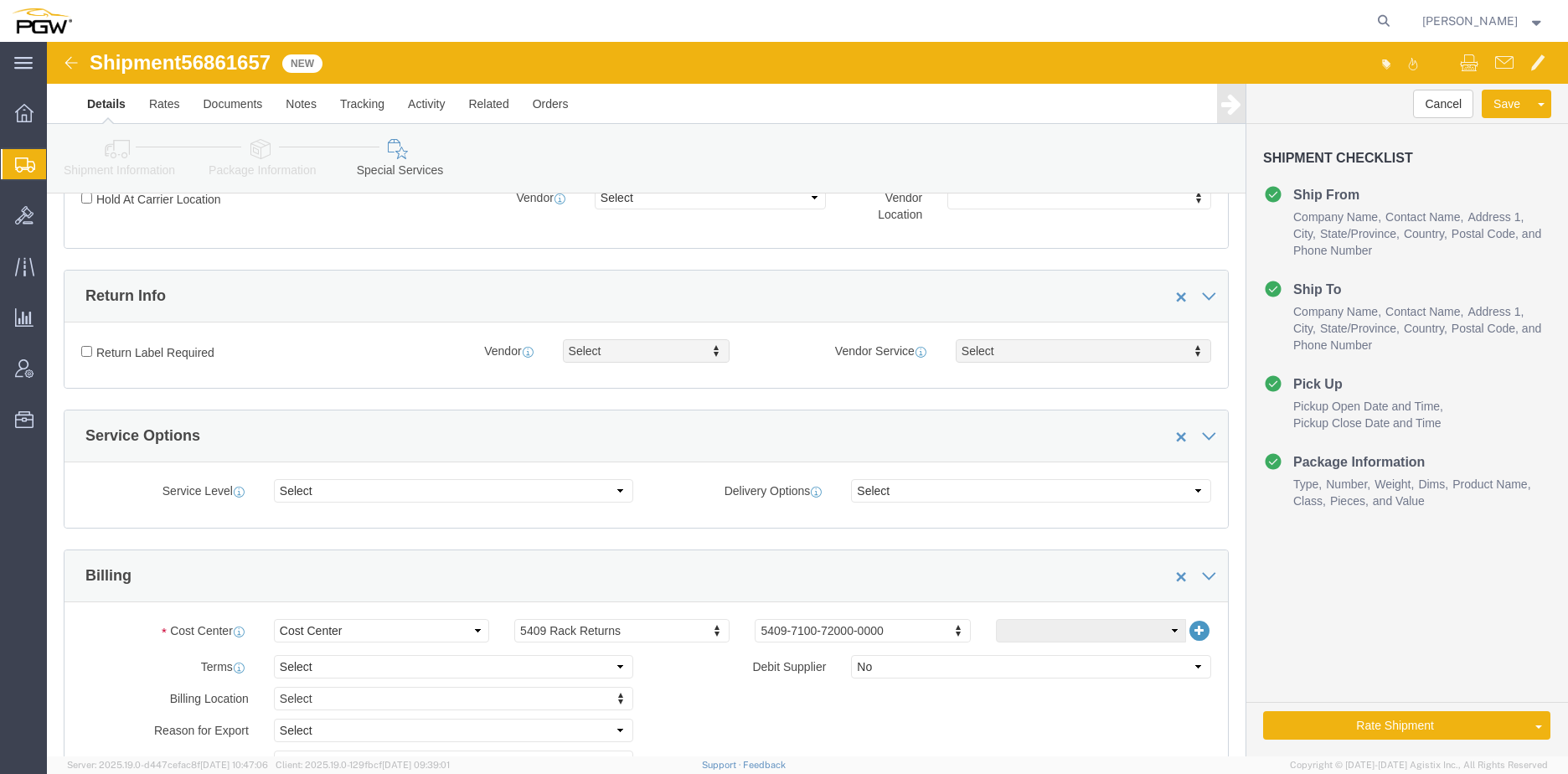
scroll to position [0, 0]
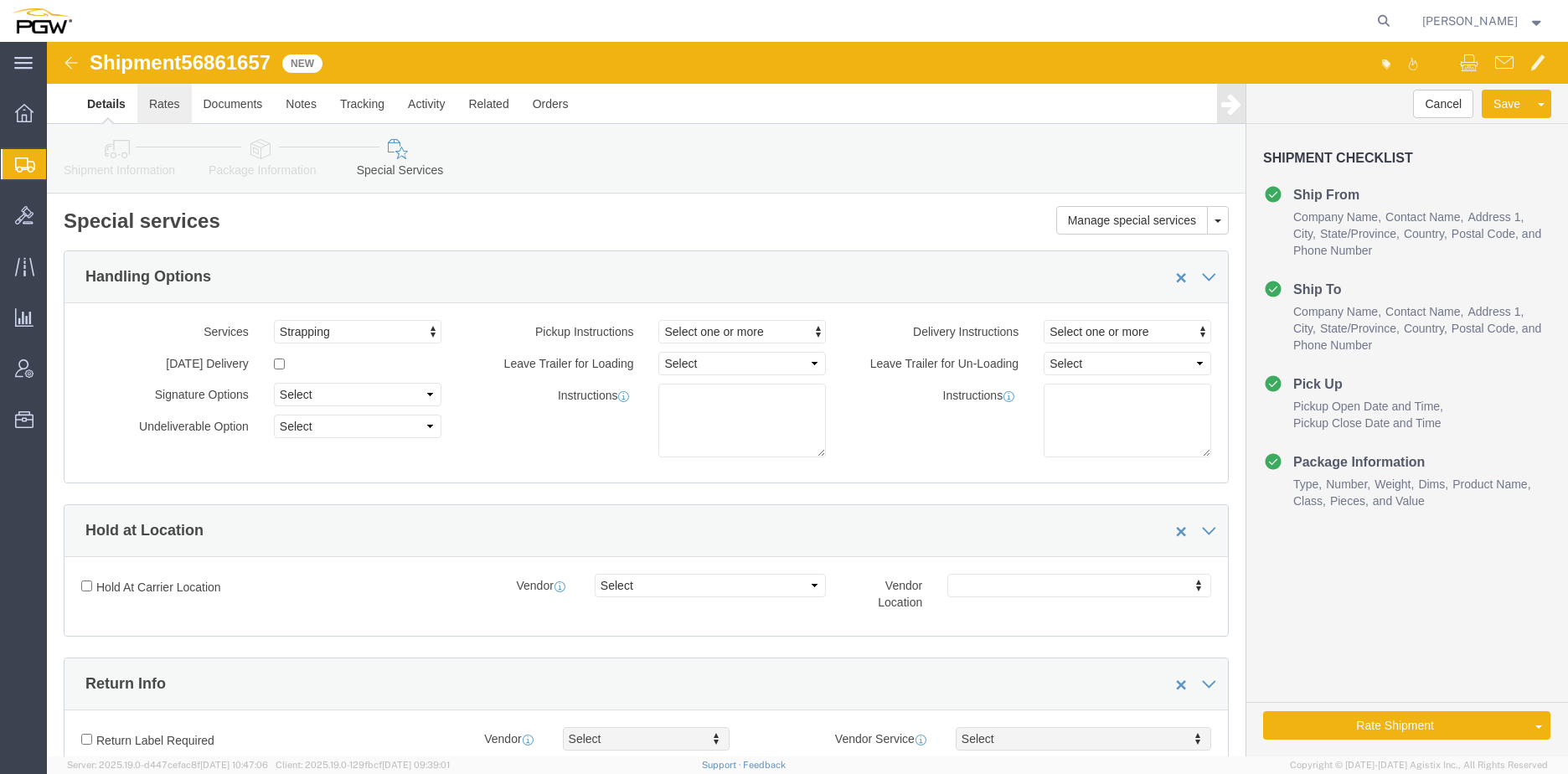
type input "5409"
click link "Rates"
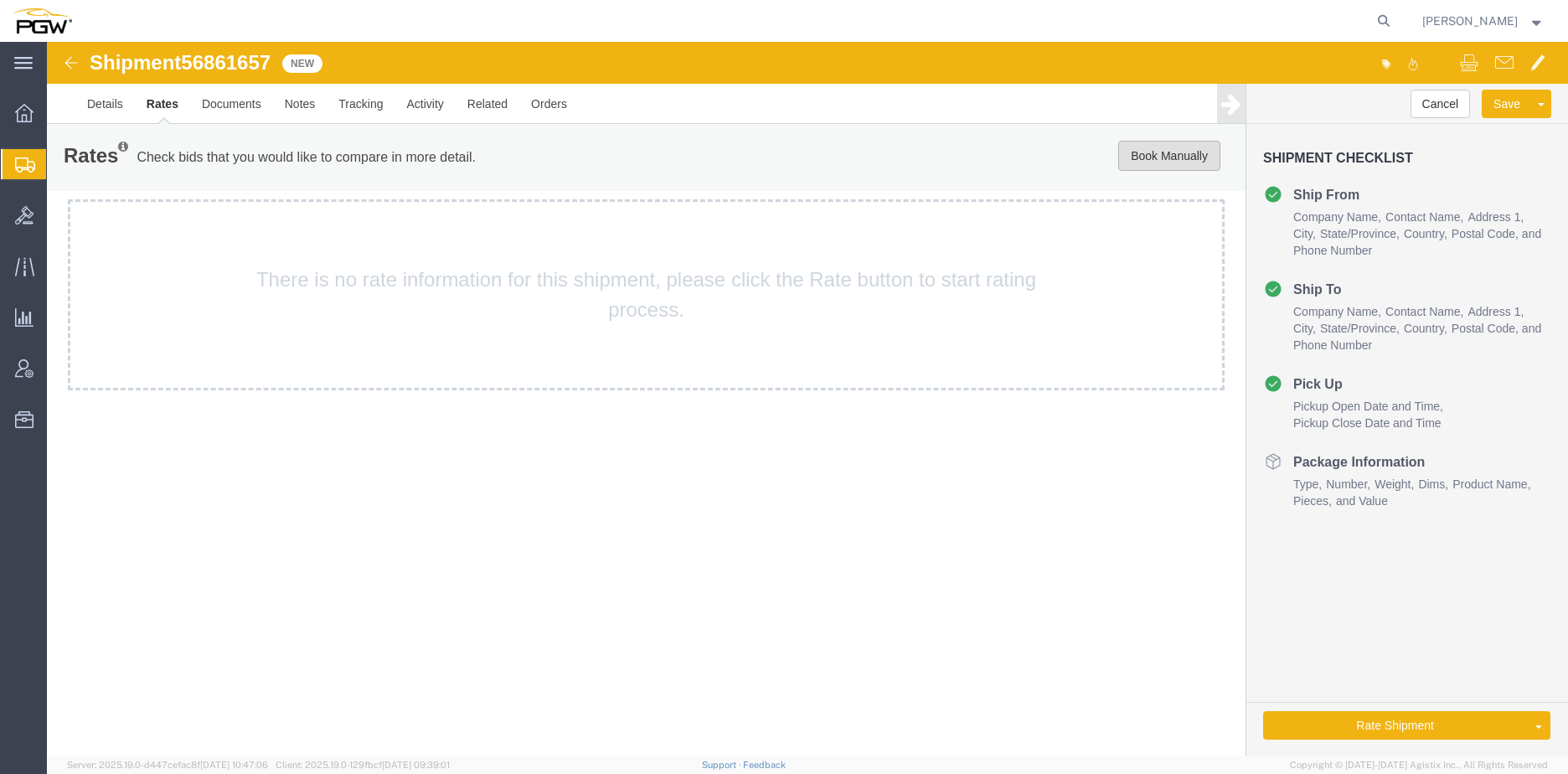
click at [1164, 156] on button "Book Manually" at bounding box center [1169, 155] width 102 height 30
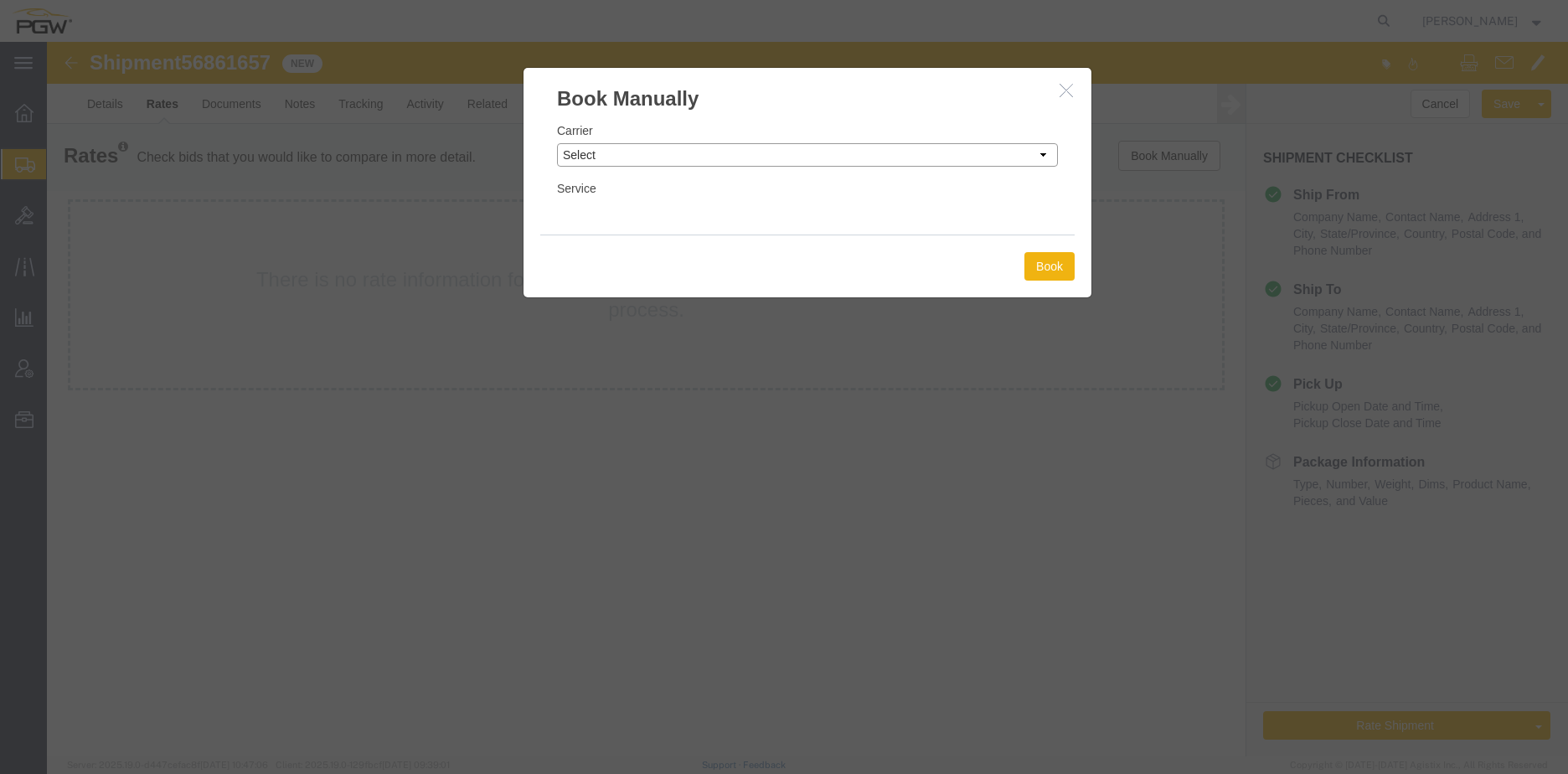
click at [697, 156] on select "Select Add New Carrier (and default service) A. [PERSON_NAME] Inc ABF Freight S…" at bounding box center [807, 154] width 501 height 23
select select "18694"
click at [557, 143] on select "Select Add New Carrier (and default service) A. [PERSON_NAME] Inc ABF Freight S…" at bounding box center [807, 154] width 501 height 23
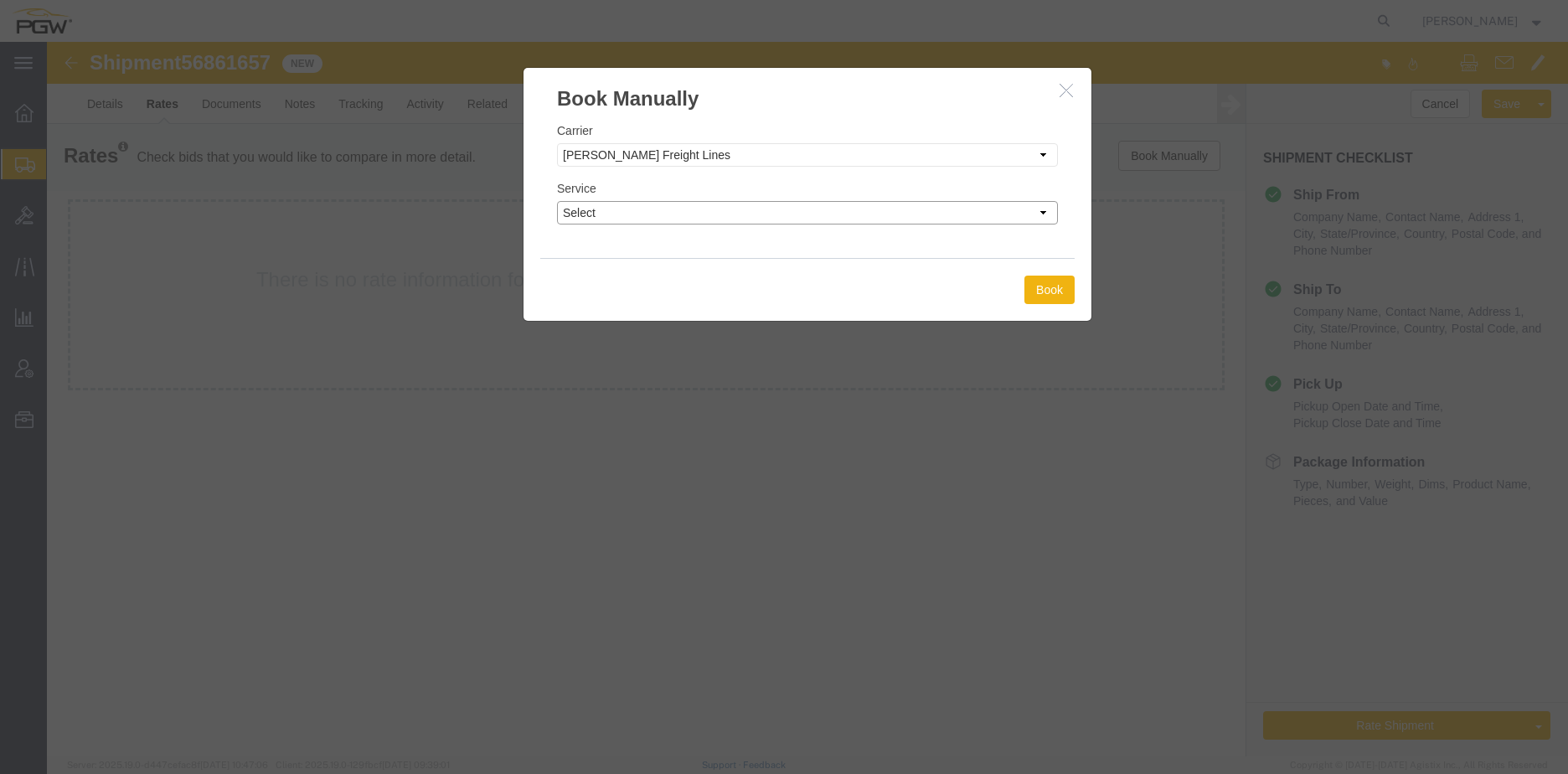
click at [668, 204] on select "Select TL Standard 3 - 5 Day" at bounding box center [807, 213] width 501 height 23
select select "35748"
click at [557, 201] on select "Select TL Standard 3 - 5 Day" at bounding box center [807, 213] width 501 height 23
click at [1090, 305] on div "Book Manually Carrier Select Add New Carrier (and default service) A. [PERSON_N…" at bounding box center [807, 194] width 569 height 254
click at [1066, 298] on button "Book" at bounding box center [1049, 290] width 50 height 29
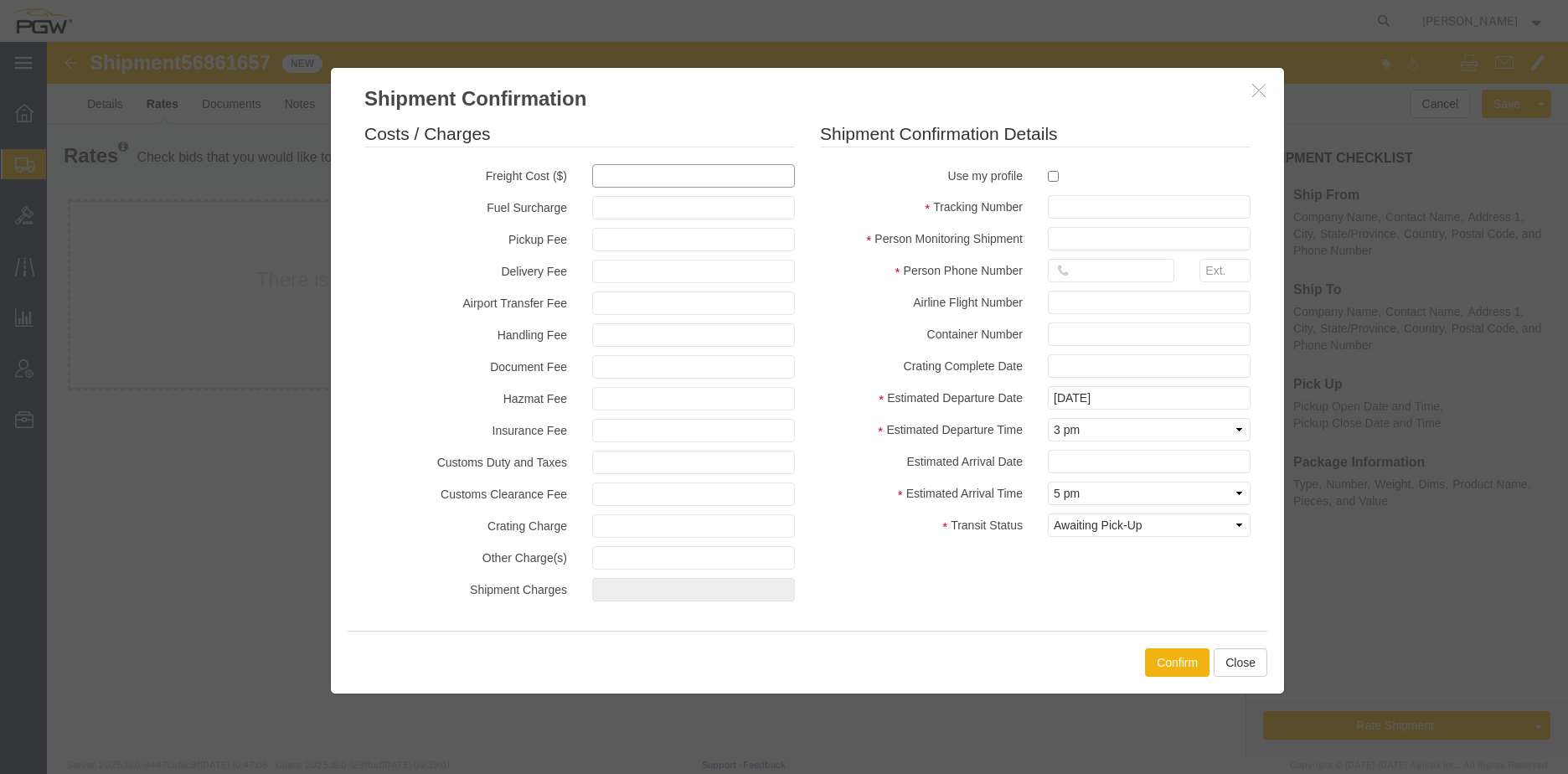
click at [672, 178] on input "text" at bounding box center [693, 175] width 203 height 23
type input "400"
type input "400.00"
click at [1056, 178] on input "checkbox" at bounding box center [1053, 176] width 11 height 11
checkbox input "true"
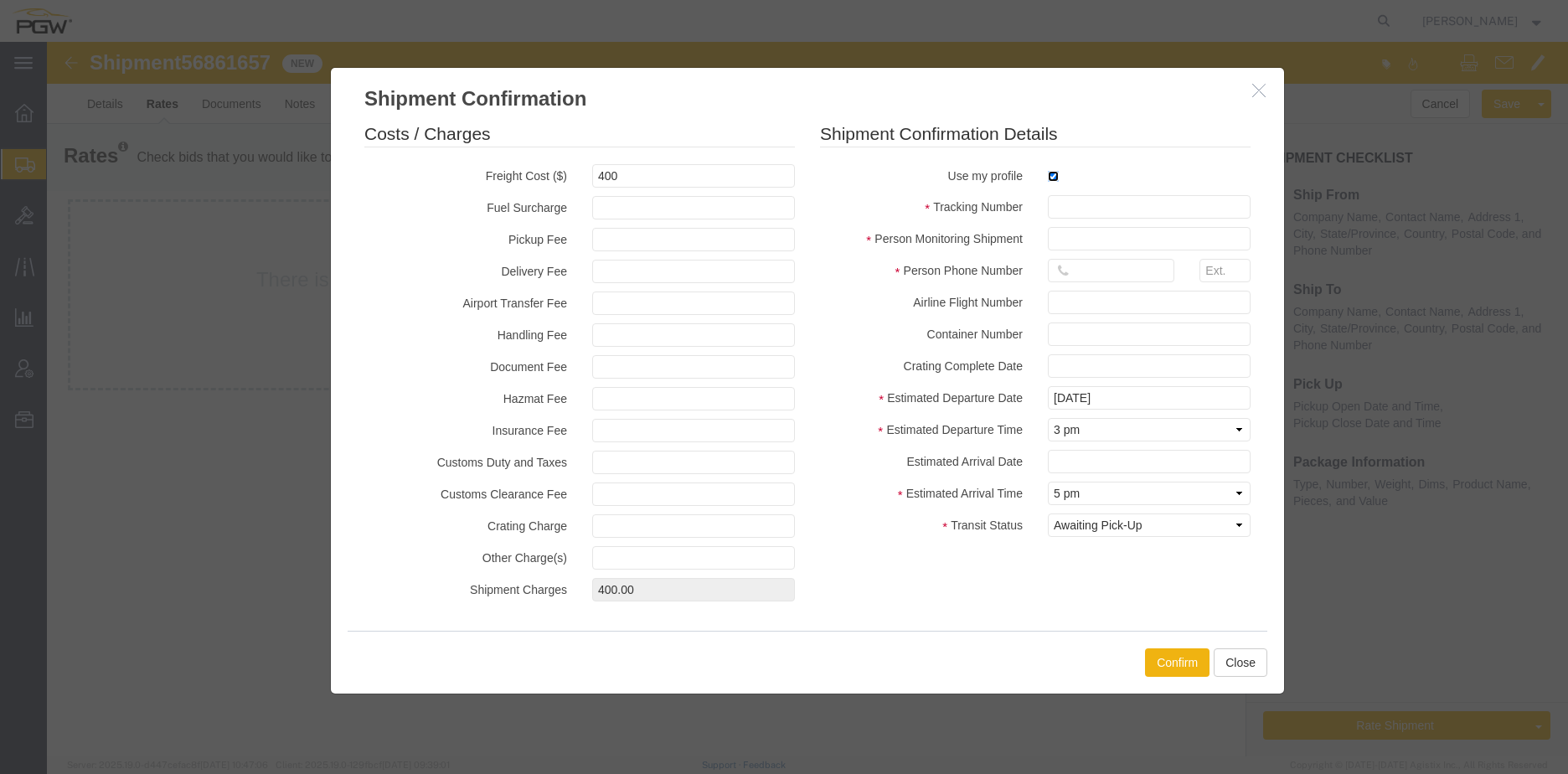
type input "[PERSON_NAME]"
click at [1079, 206] on input "text" at bounding box center [1149, 207] width 203 height 23
paste input "56861657"
type input "56861657"
click at [1086, 274] on input "text" at bounding box center [1111, 270] width 127 height 23
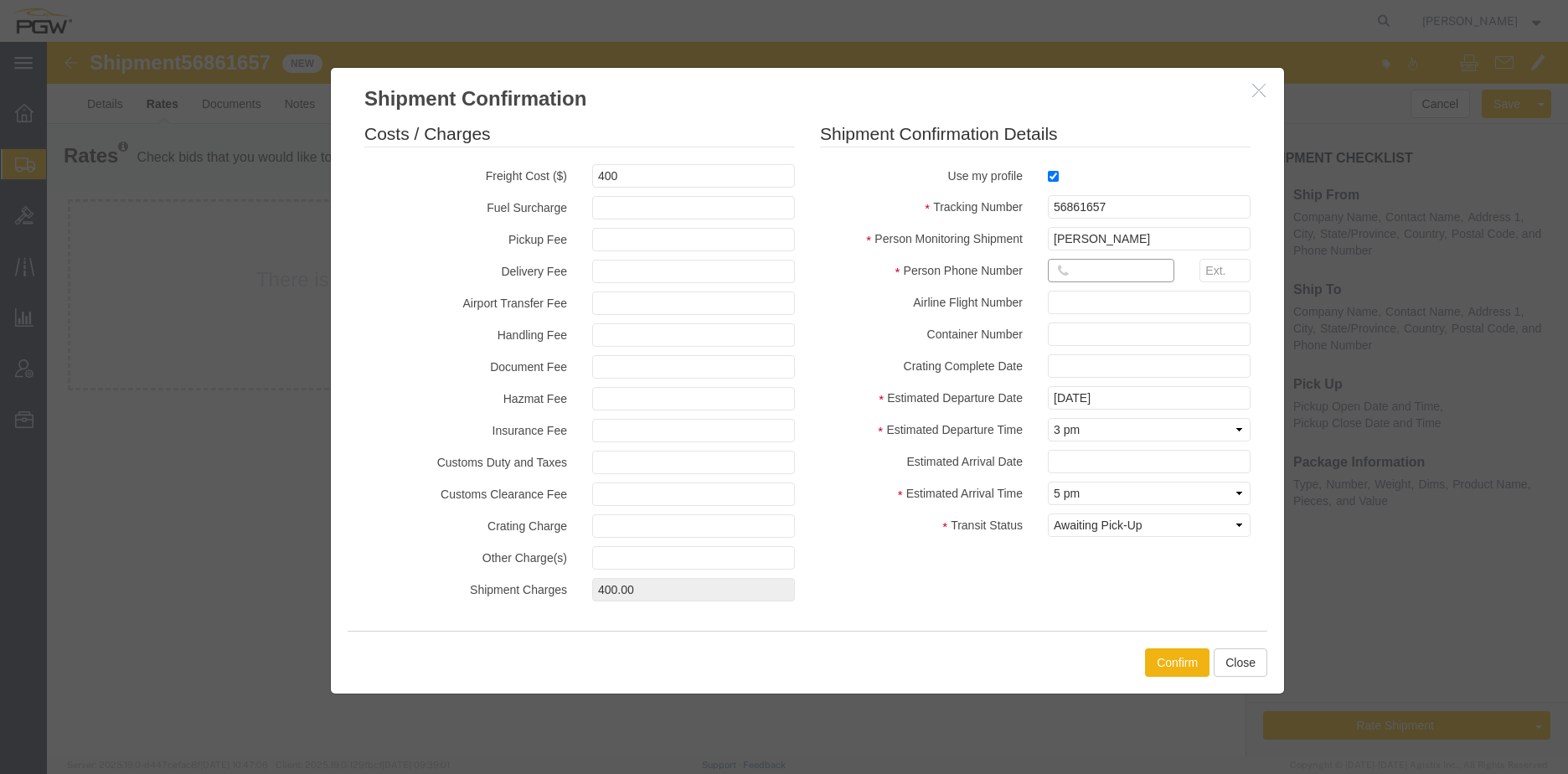
type input "7402538648"
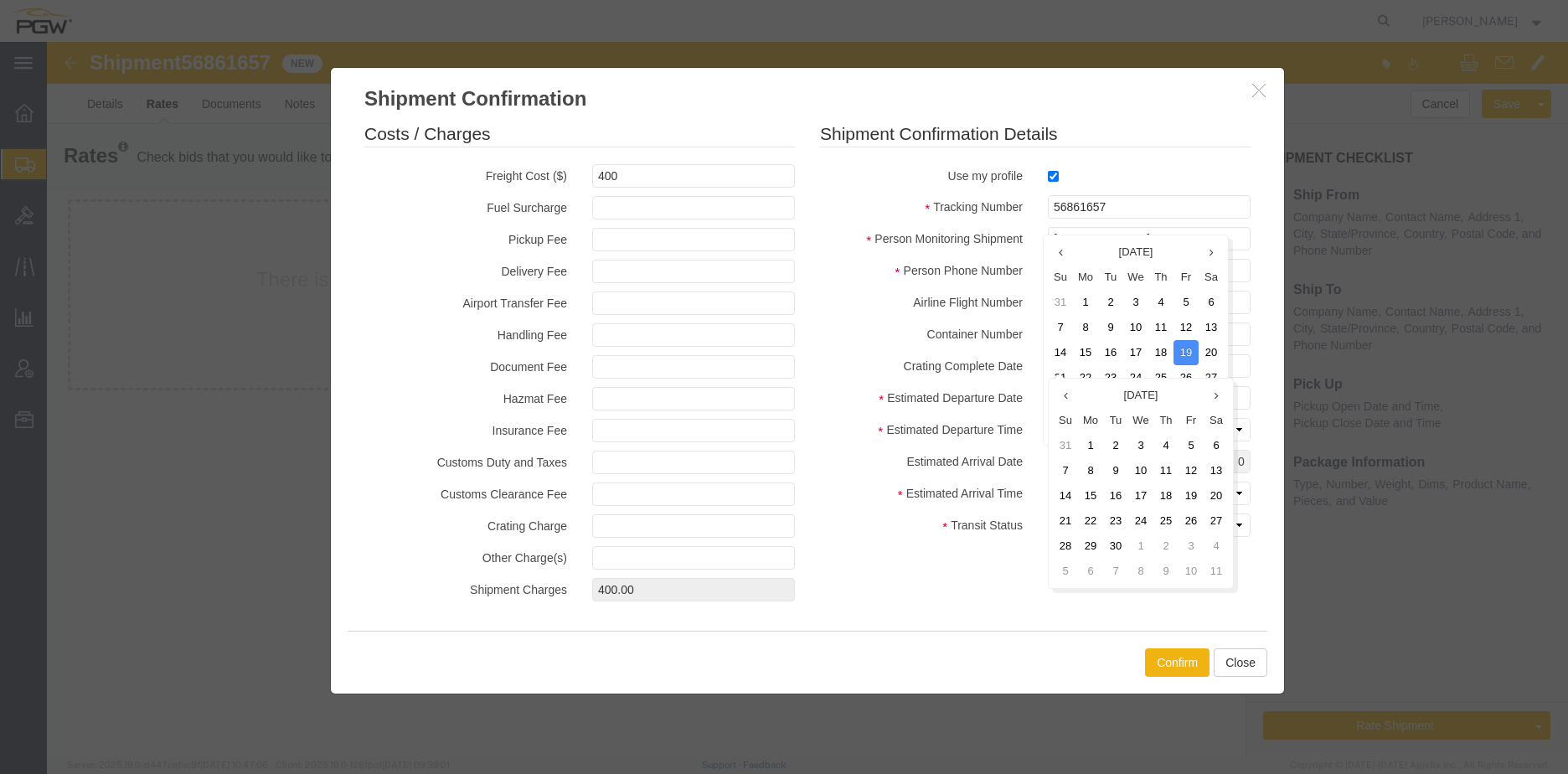
click at [926, 395] on label "Estimated Departure Date" at bounding box center [921, 396] width 228 height 20
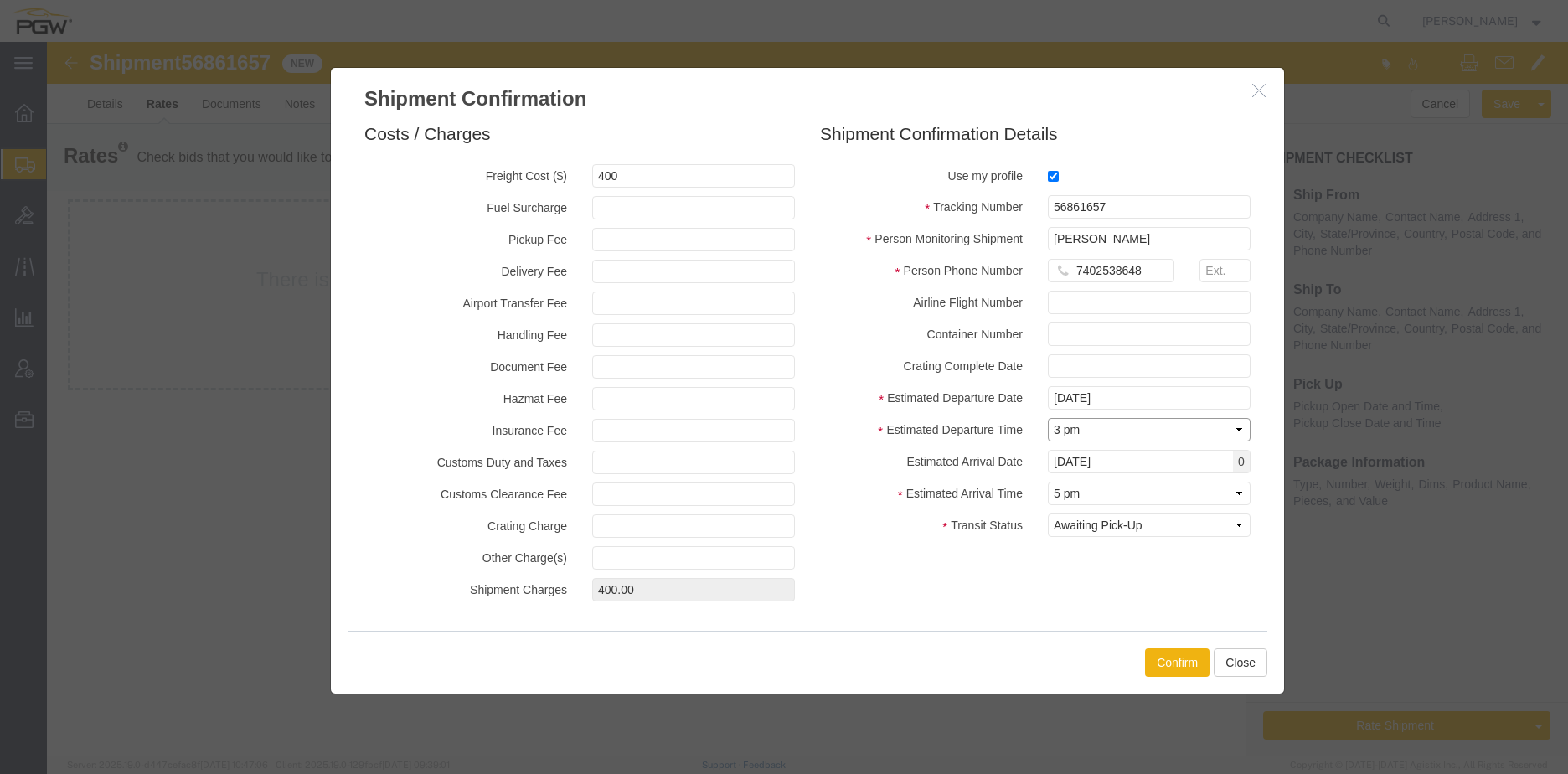
click at [1092, 433] on select "Select Midnight 1 am 2 am 3 am 4 am 5 am 6 am 7 am 8 am 9 am 10 am 11 am 12 Noo…" at bounding box center [1149, 430] width 203 height 23
click at [938, 426] on label "Estimated Departure Time" at bounding box center [921, 428] width 228 height 20
click at [1069, 460] on input "[DATE]" at bounding box center [1149, 461] width 203 height 23
click at [1088, 368] on td "22" at bounding box center [1090, 377] width 25 height 25
type input "[DATE]"
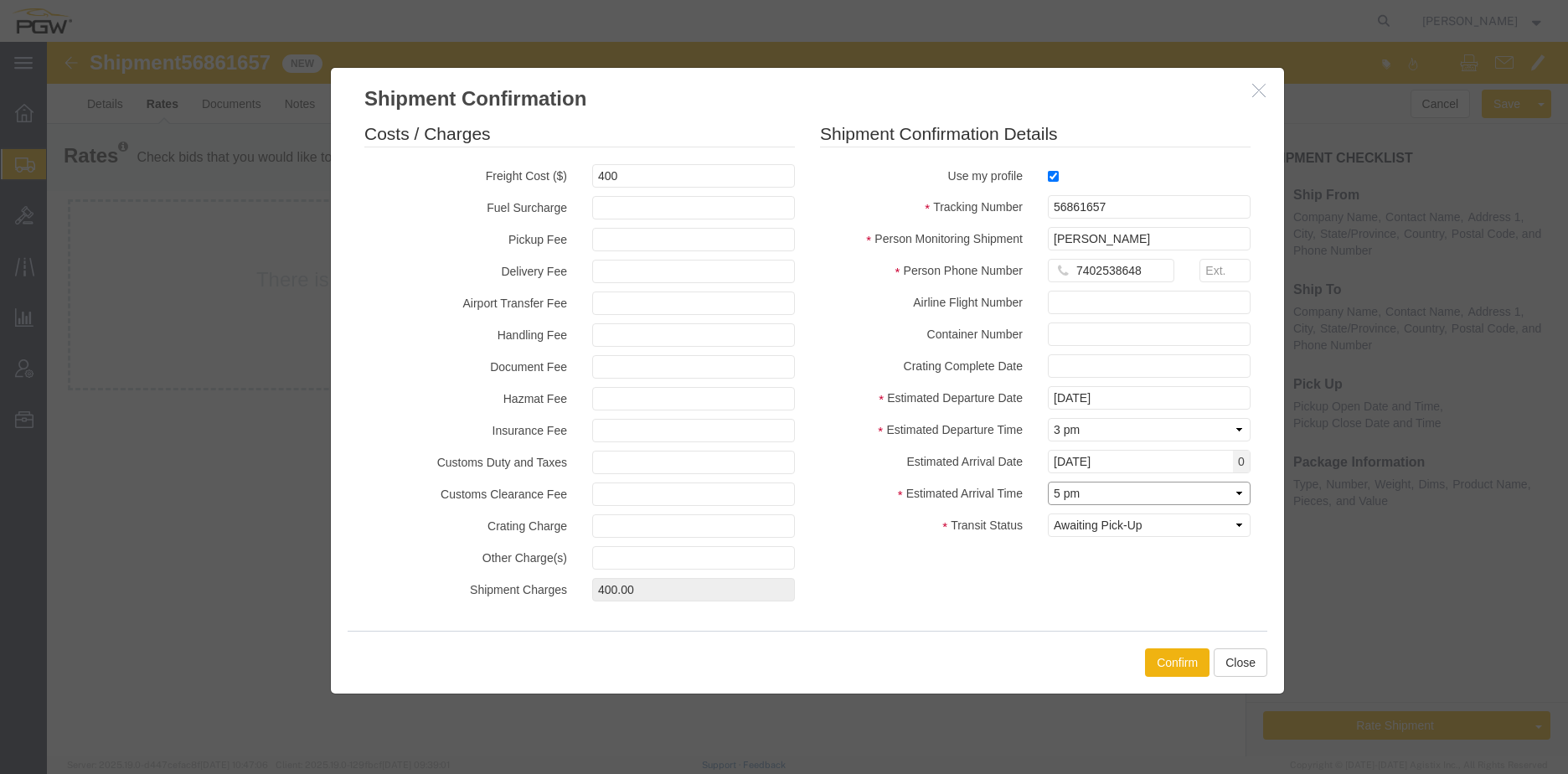
click at [1085, 489] on select "Select Midnight 1 am 2 am 3 am 4 am 5 am 6 am 7 am 8 am 9 am 10 am 11 am 12 Noo…" at bounding box center [1149, 493] width 203 height 23
select select "0900"
click at [1047, 482] on select "Select Midnight 1 am 2 am 3 am 4 am 5 am 6 am 7 am 8 am 9 am 10 am 11 am 12 Noo…" at bounding box center [1149, 493] width 203 height 23
click at [1182, 667] on button "Confirm" at bounding box center [1177, 662] width 64 height 29
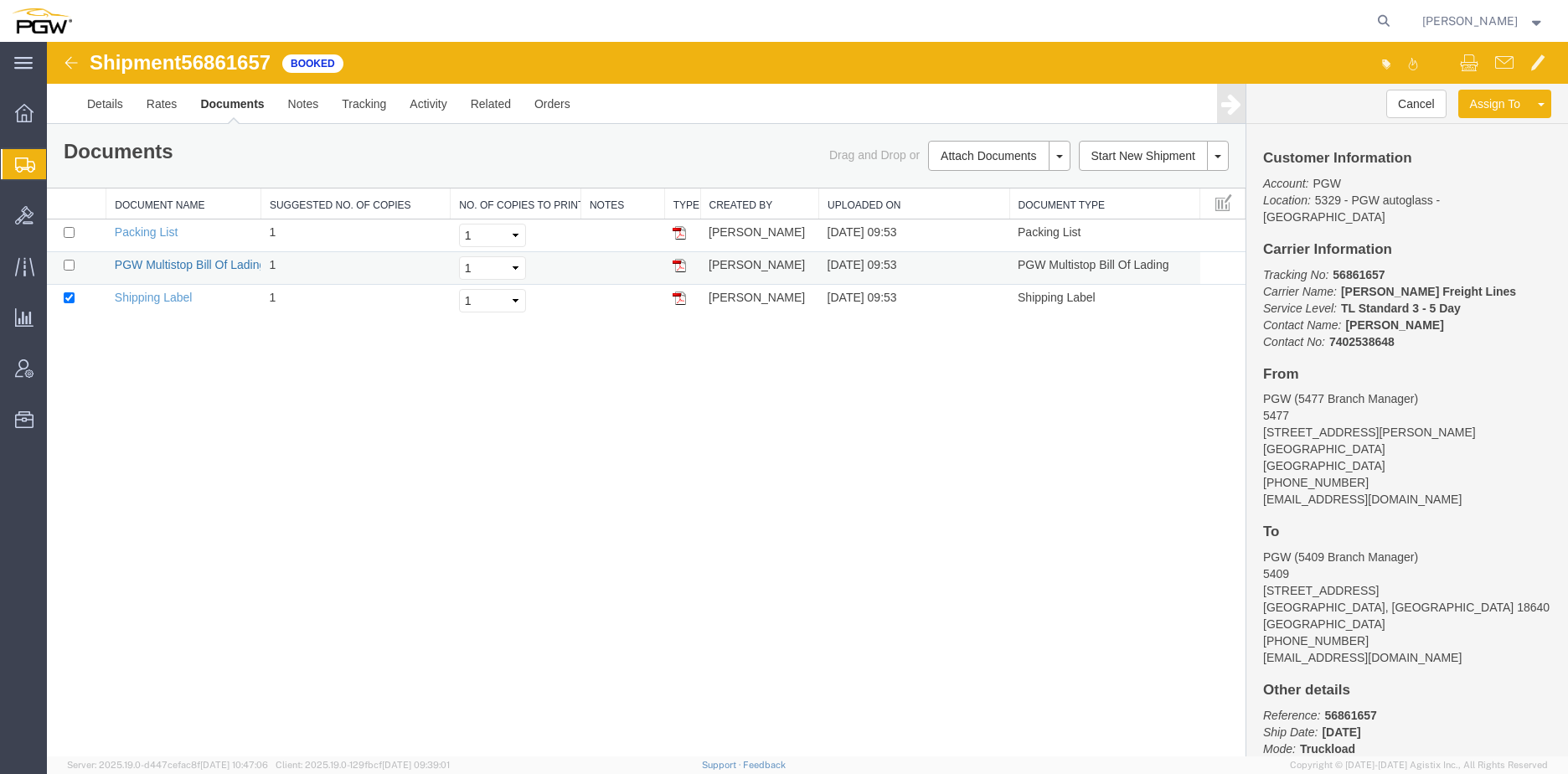
click at [218, 259] on link "PGW Multistop Bill Of Lading" at bounding box center [190, 264] width 152 height 13
drag, startPoint x: 1201, startPoint y: 23, endPoint x: 1375, endPoint y: 20, distance: 174.0
click at [1213, 21] on agx-global-search at bounding box center [1130, 21] width 536 height 42
click at [1395, 23] on icon at bounding box center [1383, 21] width 23 height 23
paste input "56847806"
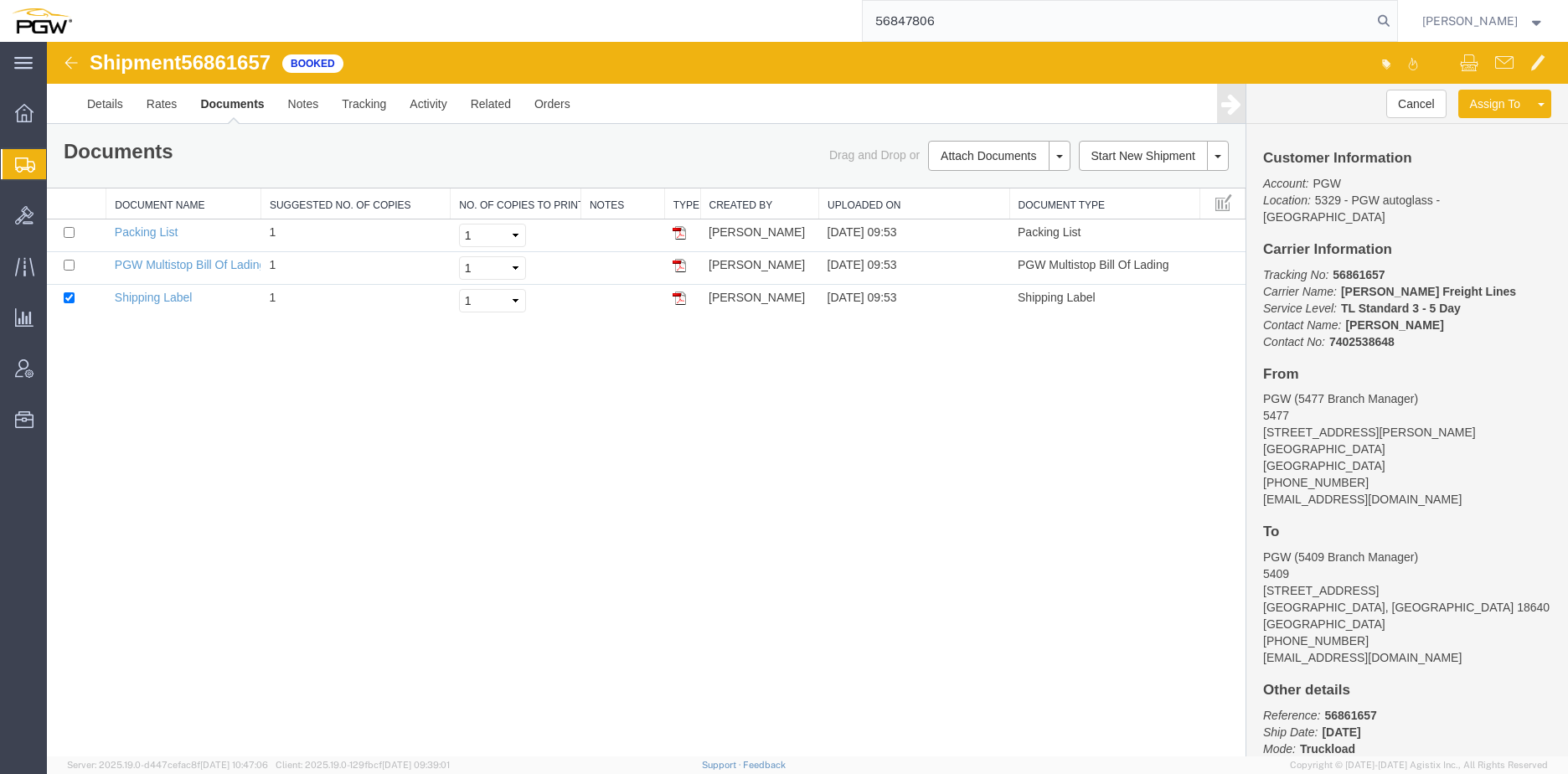
type input "56847806"
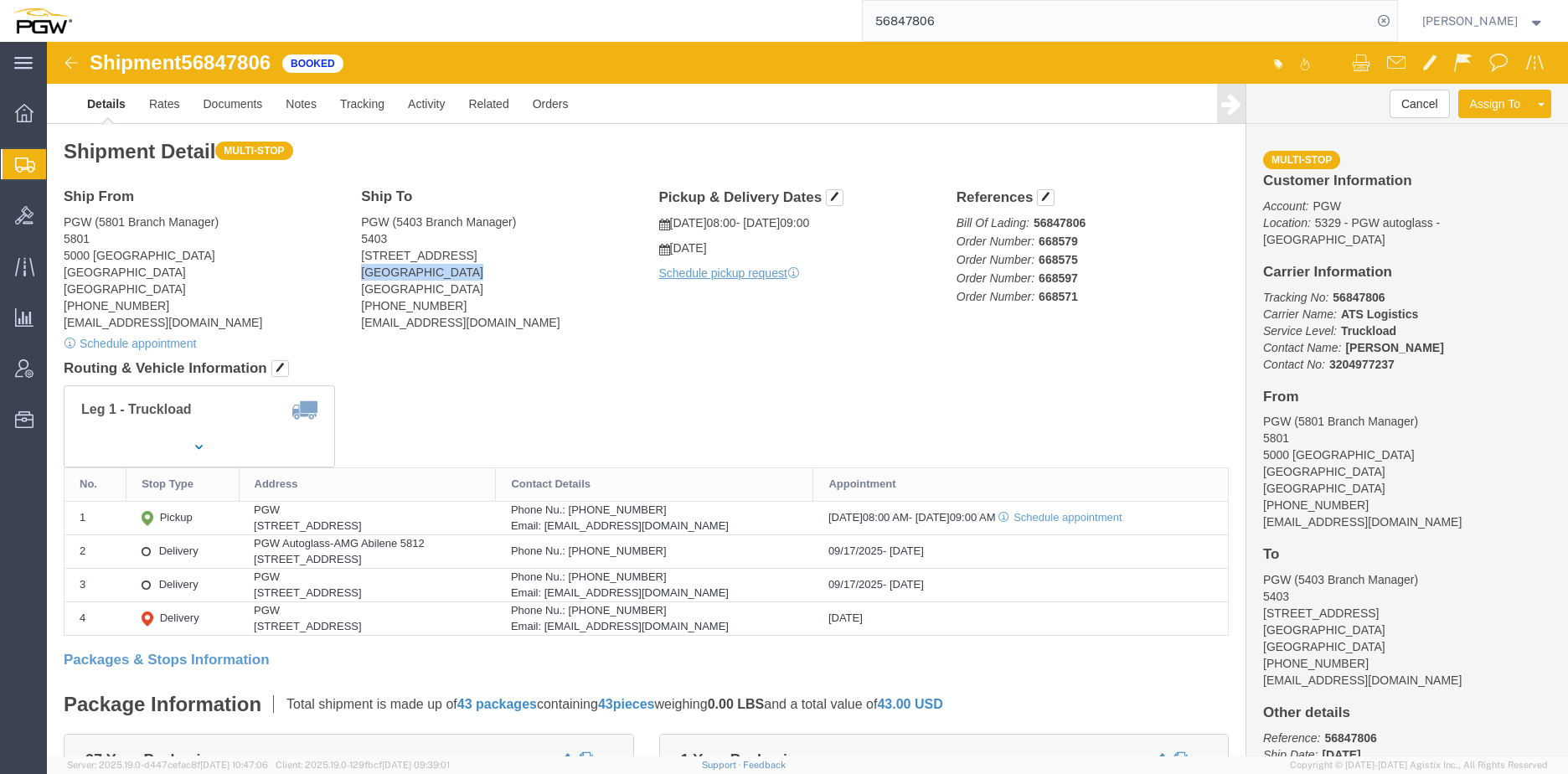
drag, startPoint x: 312, startPoint y: 230, endPoint x: 404, endPoint y: 231, distance: 92.0
click address "PGW (5403 Branch Manager) [STREET_ADDRESS] [PHONE_NUMBER] [EMAIL_ADDRESS][DOMAI…"
drag, startPoint x: 404, startPoint y: 231, endPoint x: 362, endPoint y: 232, distance: 42.0
click address "PGW (5403 Branch Manager) [STREET_ADDRESS] [PHONE_NUMBER] [EMAIL_ADDRESS][DOMAI…"
click div "Shipment Detail Multi-stop Ship From PGW (5801 Branch Manager) [STREET_ADDRESS]…"
